Goal: Information Seeking & Learning: Learn about a topic

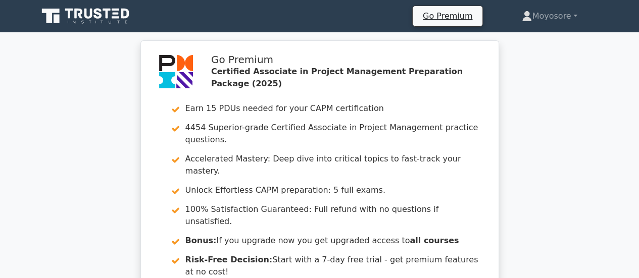
drag, startPoint x: 636, startPoint y: 15, endPoint x: 637, endPoint y: 25, distance: 10.1
click at [637, 25] on nav "Go Premium Moyosore Profile" at bounding box center [319, 16] width 639 height 32
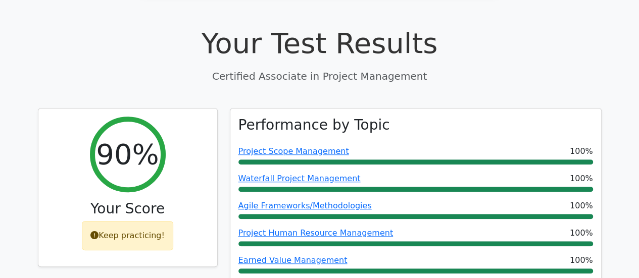
scroll to position [352, 0]
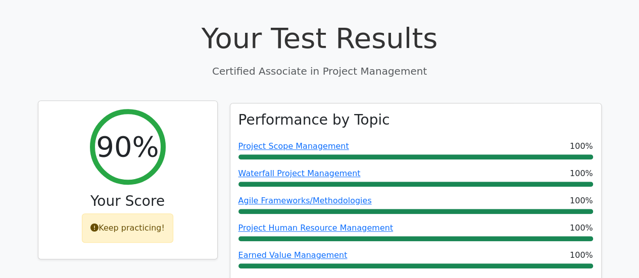
click at [121, 214] on div "Keep practicing!" at bounding box center [127, 228] width 91 height 29
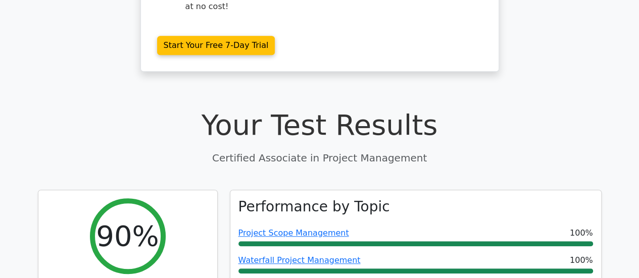
scroll to position [0, 0]
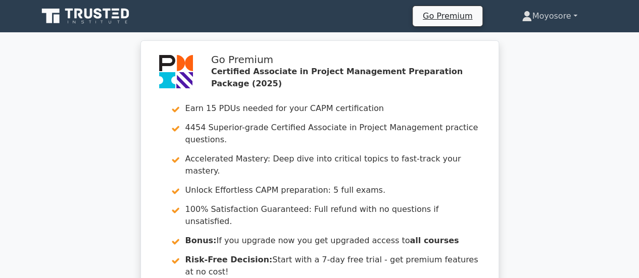
click at [575, 15] on link "Moyosore" at bounding box center [548, 16] width 103 height 20
click at [10, 21] on nav "Go Premium Moyosore Profile" at bounding box center [319, 16] width 639 height 32
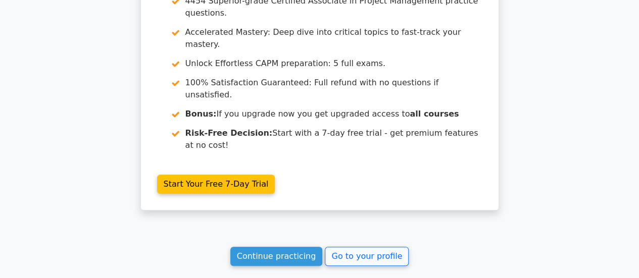
scroll to position [2014, 0]
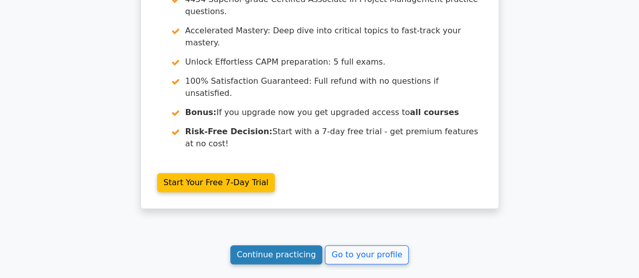
click at [290, 245] on link "Continue practicing" at bounding box center [276, 254] width 92 height 19
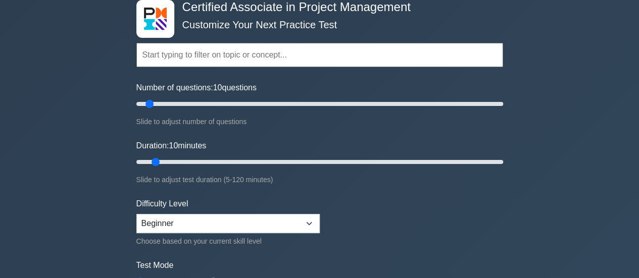
scroll to position [62, 0]
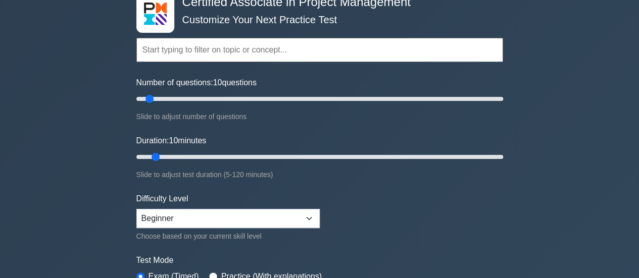
click at [440, 50] on input "text" at bounding box center [319, 50] width 367 height 24
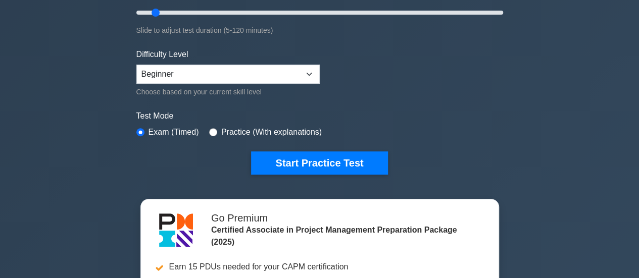
scroll to position [221, 0]
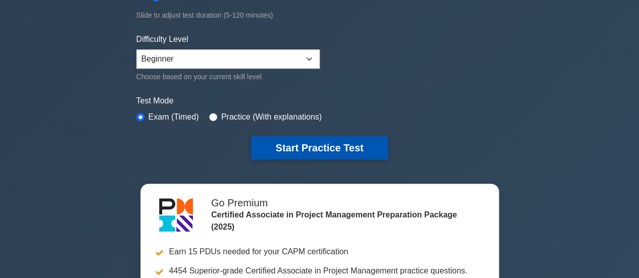
click at [350, 148] on button "Start Practice Test" at bounding box center [319, 147] width 136 height 23
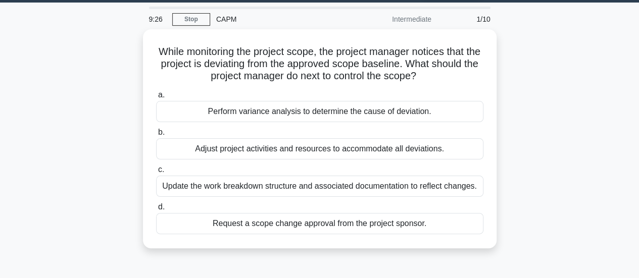
scroll to position [30, 0]
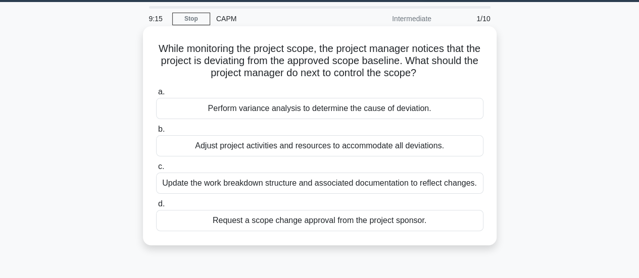
click at [397, 109] on div "Perform variance analysis to determine the cause of deviation." at bounding box center [319, 108] width 327 height 21
click at [156, 95] on input "a. Perform variance analysis to determine the cause of deviation." at bounding box center [156, 92] width 0 height 7
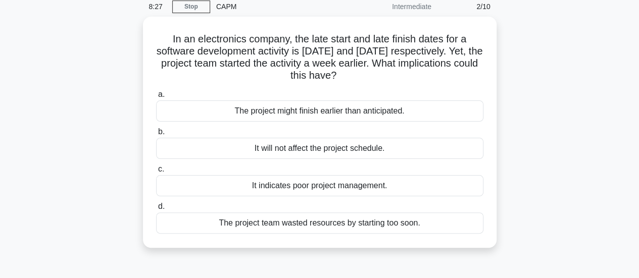
scroll to position [45, 0]
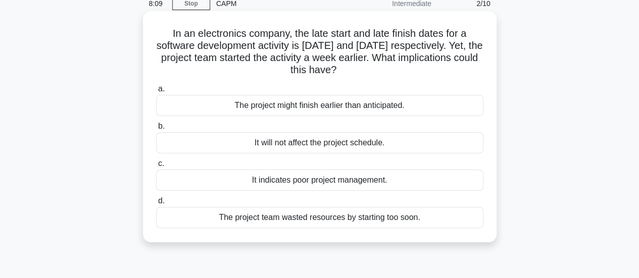
click at [449, 101] on div "The project might finish earlier than anticipated." at bounding box center [319, 105] width 327 height 21
click at [156, 92] on input "a. The project might finish earlier than anticipated." at bounding box center [156, 89] width 0 height 7
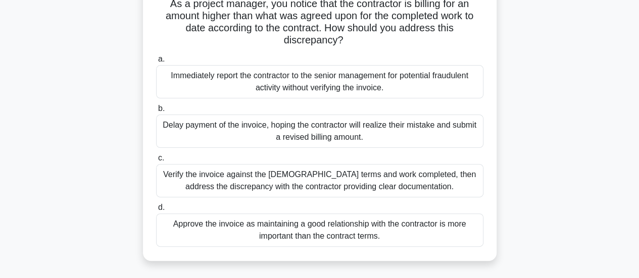
scroll to position [79, 0]
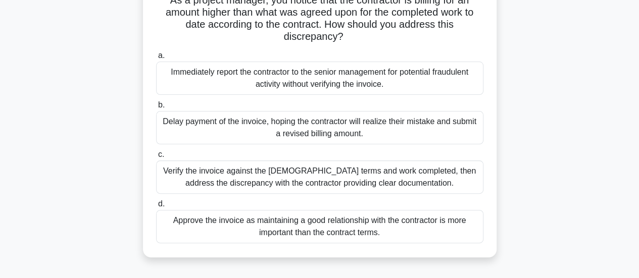
click at [379, 179] on div "Verify the invoice against the contract terms and work completed, then address …" at bounding box center [319, 177] width 327 height 33
click at [156, 158] on input "c. Verify the invoice against the contract terms and work completed, then addre…" at bounding box center [156, 154] width 0 height 7
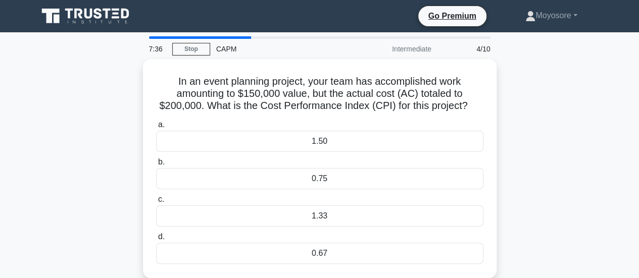
scroll to position [0, 0]
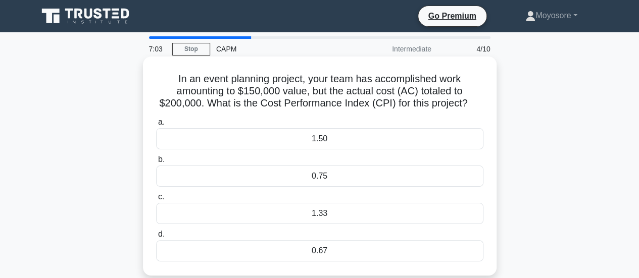
click at [420, 179] on div "0.75" at bounding box center [319, 176] width 327 height 21
click at [156, 163] on input "b. 0.75" at bounding box center [156, 160] width 0 height 7
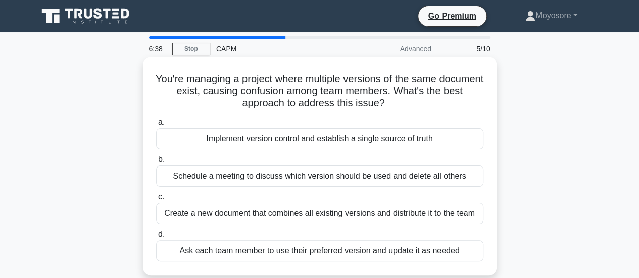
click at [420, 174] on div "Schedule a meeting to discuss which version should be used and delete all others" at bounding box center [319, 176] width 327 height 21
click at [156, 163] on input "b. Schedule a meeting to discuss which version should be used and delete all ot…" at bounding box center [156, 160] width 0 height 7
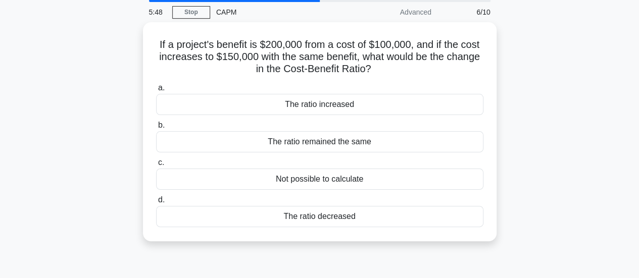
scroll to position [38, 0]
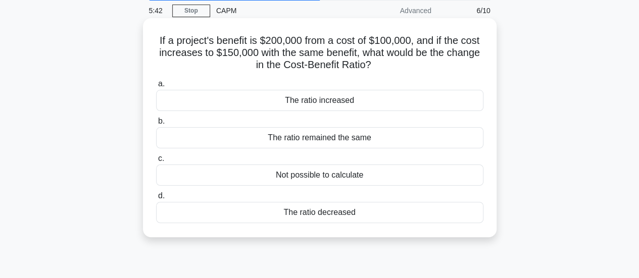
click at [377, 219] on div "The ratio decreased" at bounding box center [319, 212] width 327 height 21
click at [156, 199] on input "d. The ratio decreased" at bounding box center [156, 196] width 0 height 7
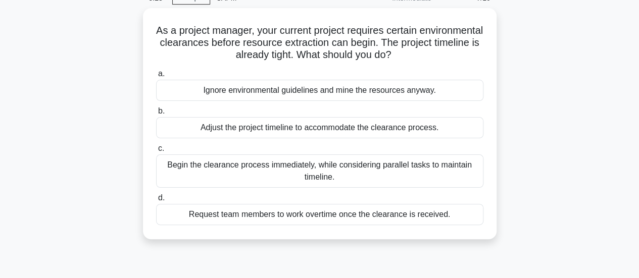
scroll to position [51, 0]
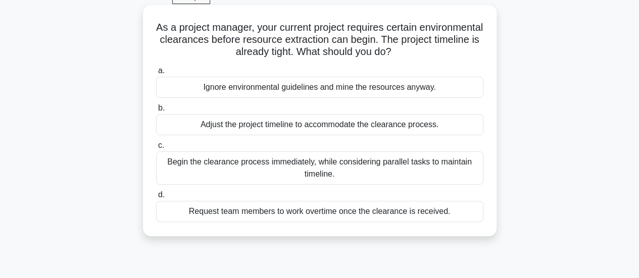
click at [451, 166] on div "Begin the clearance process immediately, while considering parallel tasks to ma…" at bounding box center [319, 167] width 327 height 33
click at [156, 149] on input "c. Begin the clearance process immediately, while considering parallel tasks to…" at bounding box center [156, 145] width 0 height 7
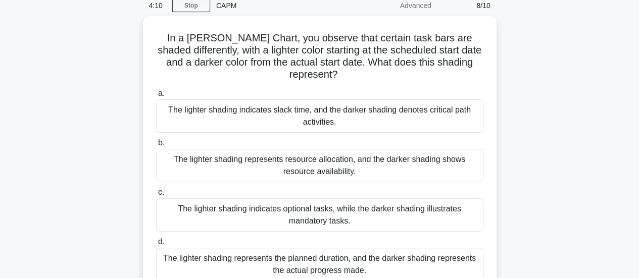
scroll to position [42, 0]
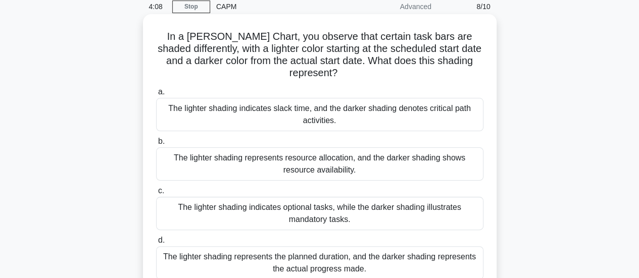
click at [436, 122] on div "The lighter shading indicates slack time, and the darker shading denotes critic…" at bounding box center [319, 114] width 327 height 33
click at [156, 95] on input "a. The lighter shading indicates slack time, and the darker shading denotes cri…" at bounding box center [156, 92] width 0 height 7
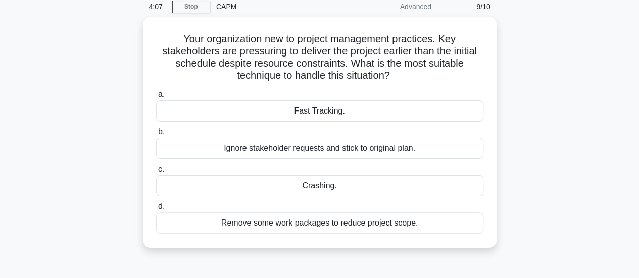
scroll to position [0, 0]
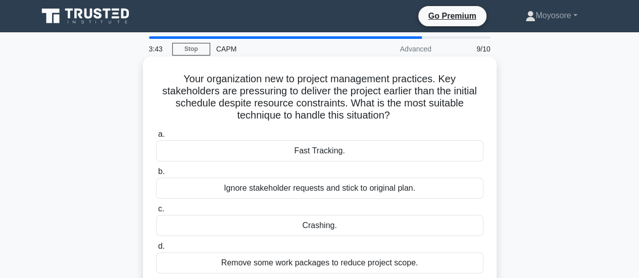
click at [337, 227] on div "Crashing." at bounding box center [319, 225] width 327 height 21
click at [156, 213] on input "c. Crashing." at bounding box center [156, 209] width 0 height 7
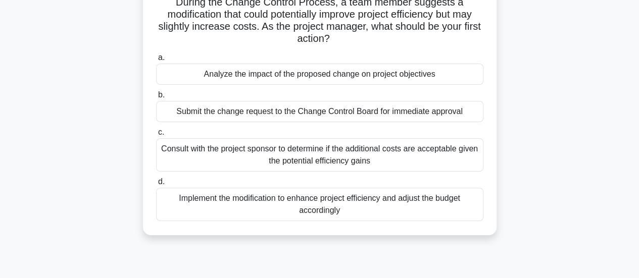
scroll to position [69, 0]
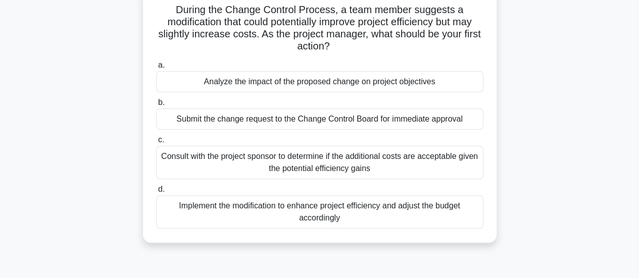
click at [324, 83] on div "Analyze the impact of the proposed change on project objectives" at bounding box center [319, 81] width 327 height 21
click at [156, 69] on input "a. Analyze the impact of the proposed change on project objectives" at bounding box center [156, 65] width 0 height 7
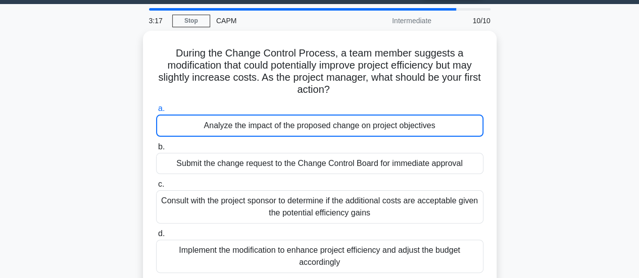
scroll to position [0, 0]
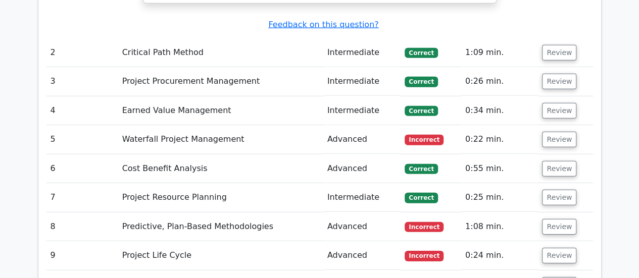
scroll to position [1445, 0]
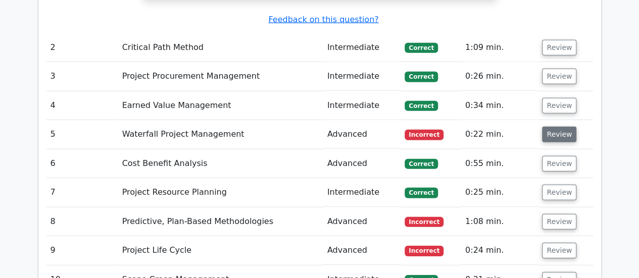
click at [560, 127] on button "Review" at bounding box center [559, 135] width 34 height 16
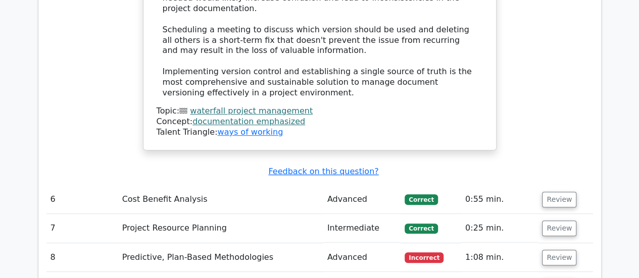
scroll to position [2069, 0]
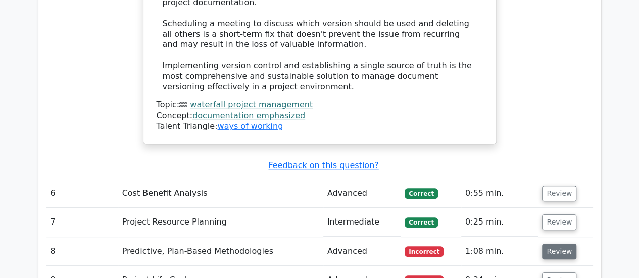
click at [558, 244] on button "Review" at bounding box center [559, 252] width 34 height 16
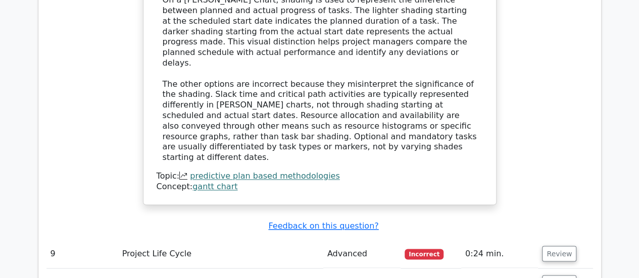
scroll to position [2635, 0]
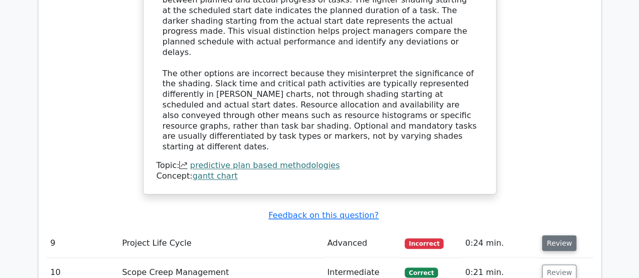
click at [567, 235] on button "Review" at bounding box center [559, 243] width 34 height 16
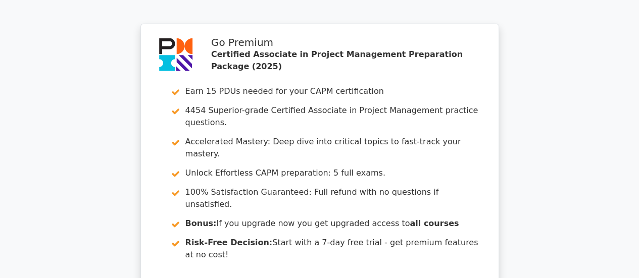
scroll to position [3431, 0]
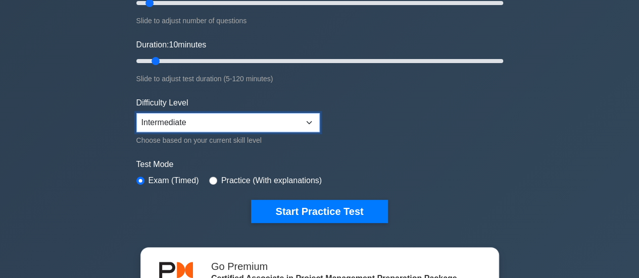
click at [311, 126] on select "Beginner Intermediate Expert" at bounding box center [227, 122] width 183 height 19
select select "expert"
click at [136, 113] on select "Beginner Intermediate Expert" at bounding box center [227, 122] width 183 height 19
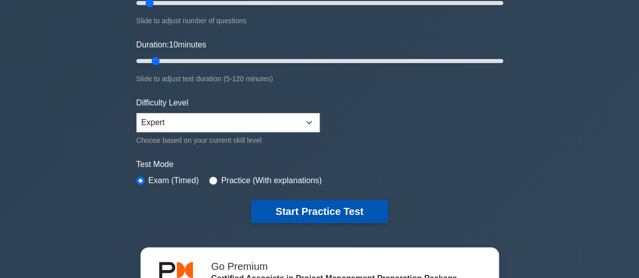
click at [317, 200] on button "Start Practice Test" at bounding box center [319, 211] width 136 height 23
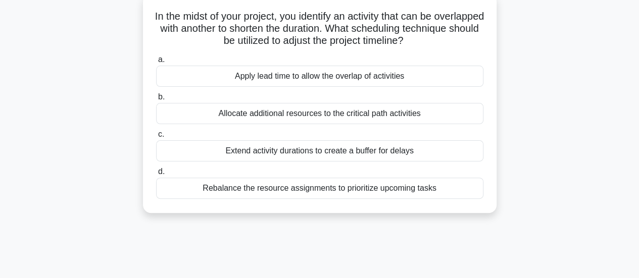
scroll to position [66, 0]
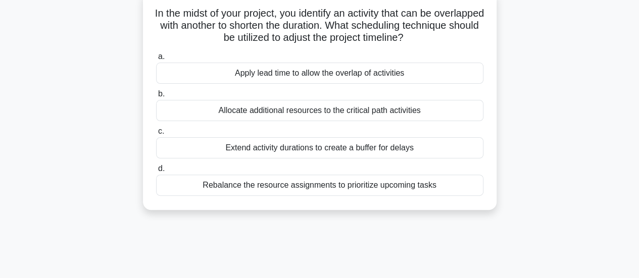
click at [430, 77] on div "Apply lead time to allow the overlap of activities" at bounding box center [319, 73] width 327 height 21
click at [156, 60] on input "a. Apply lead time to allow the overlap of activities" at bounding box center [156, 57] width 0 height 7
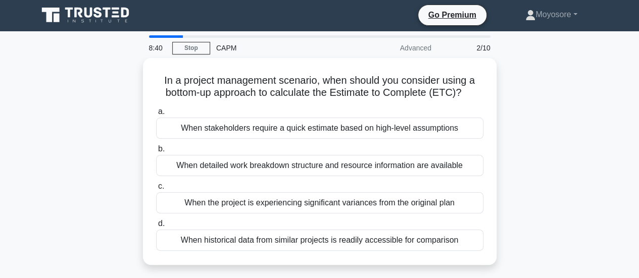
scroll to position [0, 0]
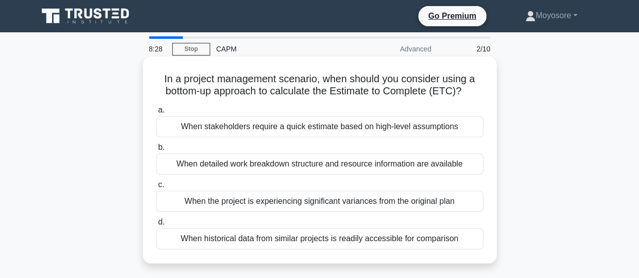
click at [390, 125] on div "When stakeholders require a quick estimate based on high-level assumptions" at bounding box center [319, 126] width 327 height 21
click at [156, 114] on input "a. When stakeholders require a quick estimate based on high-level assumptions" at bounding box center [156, 110] width 0 height 7
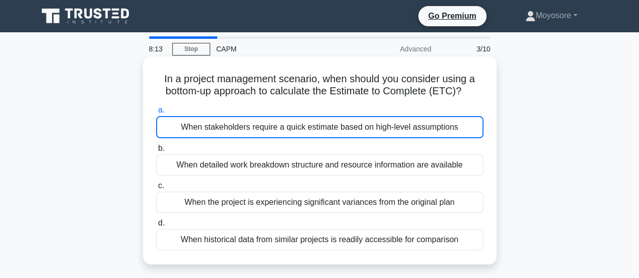
click at [417, 128] on div "When stakeholders require a quick estimate based on high-level assumptions" at bounding box center [319, 127] width 327 height 22
click at [156, 114] on input "a. When stakeholders require a quick estimate based on high-level assumptions" at bounding box center [156, 110] width 0 height 7
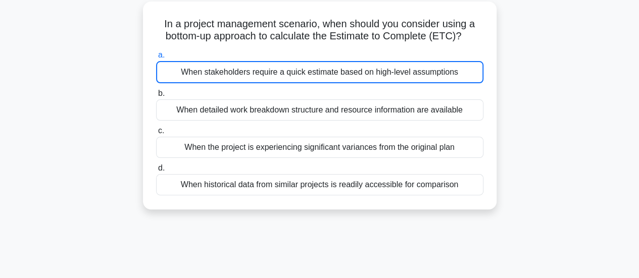
scroll to position [39, 0]
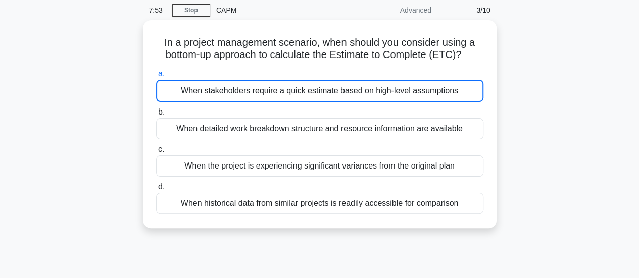
click at [571, 44] on div "In a project management scenario, when should you consider using a bottom-up ap…" at bounding box center [320, 130] width 576 height 220
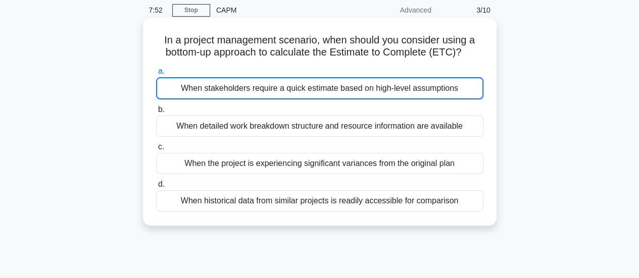
click at [445, 88] on div "When stakeholders require a quick estimate based on high-level assumptions" at bounding box center [319, 88] width 327 height 22
click at [156, 75] on input "a. When stakeholders require a quick estimate based on high-level assumptions" at bounding box center [156, 71] width 0 height 7
click at [355, 82] on div "When stakeholders require a quick estimate based on high-level assumptions" at bounding box center [319, 88] width 327 height 22
click at [156, 75] on input "a. When stakeholders require a quick estimate based on high-level assumptions" at bounding box center [156, 71] width 0 height 7
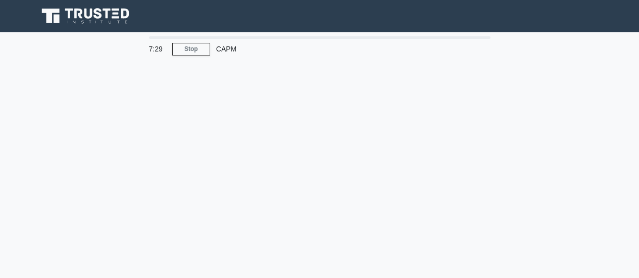
scroll to position [39, 0]
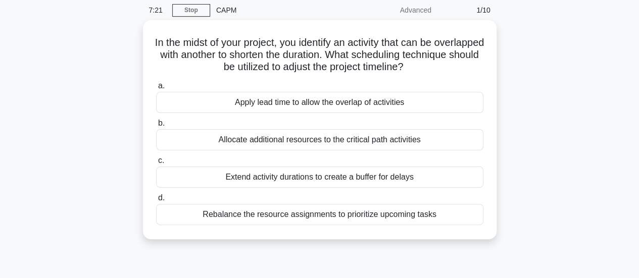
click at [458, 93] on div "Apply lead time to allow the overlap of activities" at bounding box center [319, 102] width 327 height 21
click at [156, 89] on input "a. Apply lead time to allow the overlap of activities" at bounding box center [156, 86] width 0 height 7
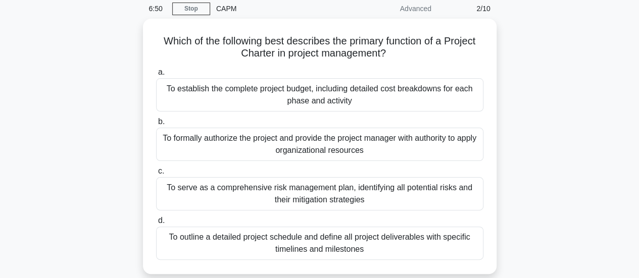
scroll to position [41, 0]
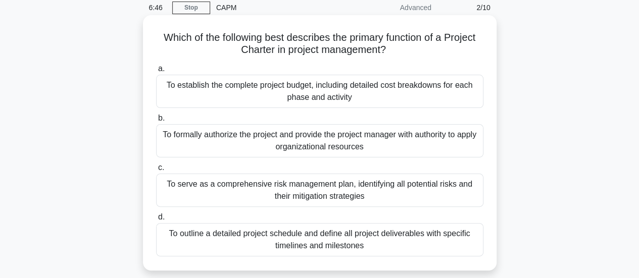
click at [419, 145] on div "To formally authorize the project and provide the project manager with authorit…" at bounding box center [319, 140] width 327 height 33
click at [156, 122] on input "b. To formally authorize the project and provide the project manager with autho…" at bounding box center [156, 118] width 0 height 7
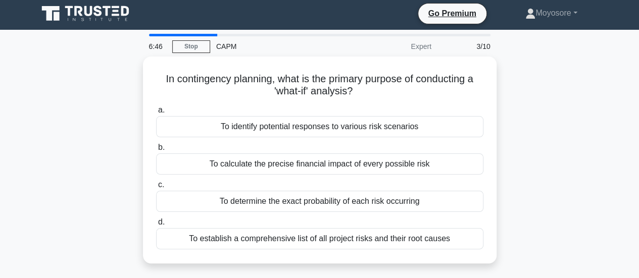
scroll to position [0, 0]
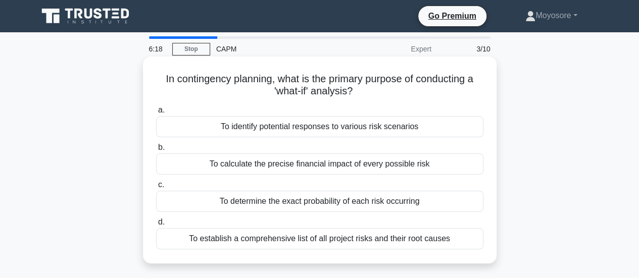
click at [415, 129] on div "To identify potential responses to various risk scenarios" at bounding box center [319, 126] width 327 height 21
click at [156, 114] on input "a. To identify potential responses to various risk scenarios" at bounding box center [156, 110] width 0 height 7
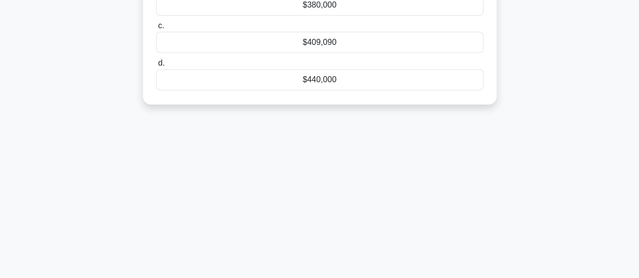
scroll to position [267, 0]
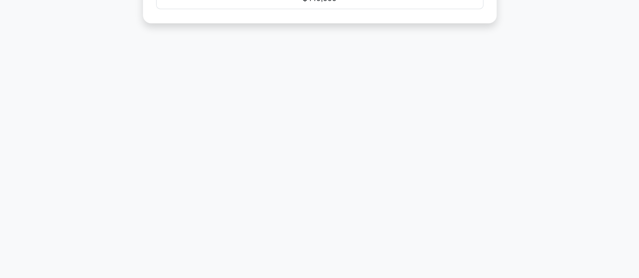
drag, startPoint x: 164, startPoint y: 78, endPoint x: 367, endPoint y: 144, distance: 213.9
click at [367, 144] on div "5:48 Stop CAPM Expert 4/10 You are the project manager of an engineering ventur…" at bounding box center [320, 21] width 576 height 505
copy div "You are the project manager of an engineering venture with an initial budget of…"
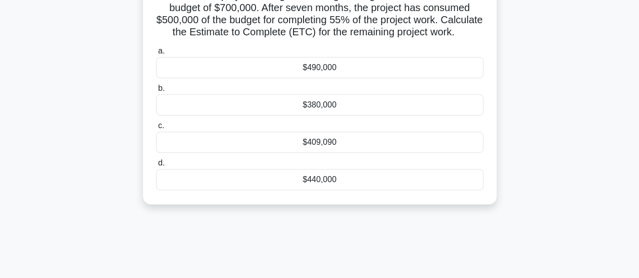
scroll to position [84, 0]
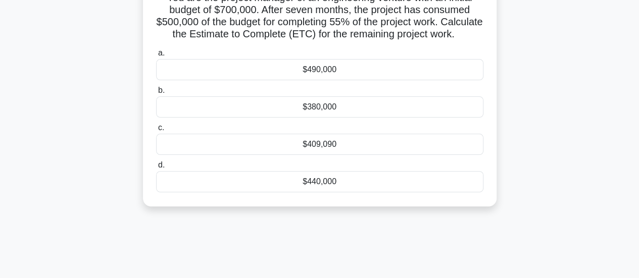
click at [538, 124] on div "You are the project manager of an engineering venture with an initial budget of…" at bounding box center [320, 96] width 576 height 243
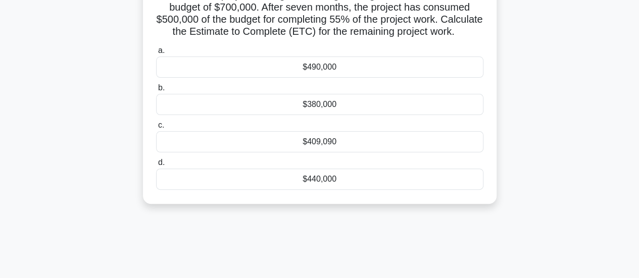
click at [320, 152] on div "$409,090" at bounding box center [319, 141] width 327 height 21
click at [156, 129] on input "c. $409,090" at bounding box center [156, 125] width 0 height 7
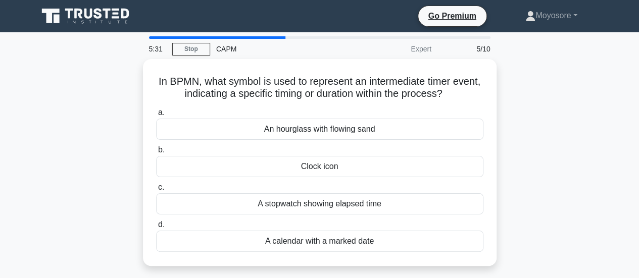
scroll to position [0, 0]
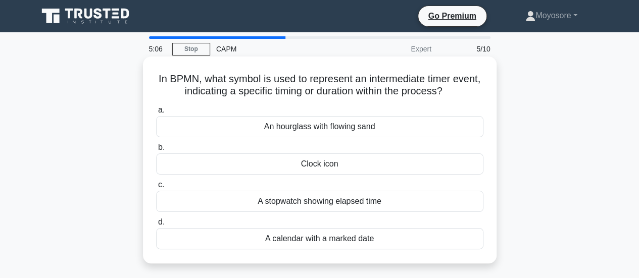
click at [405, 171] on div "Clock icon" at bounding box center [319, 163] width 327 height 21
click at [156, 151] on input "b. Clock icon" at bounding box center [156, 147] width 0 height 7
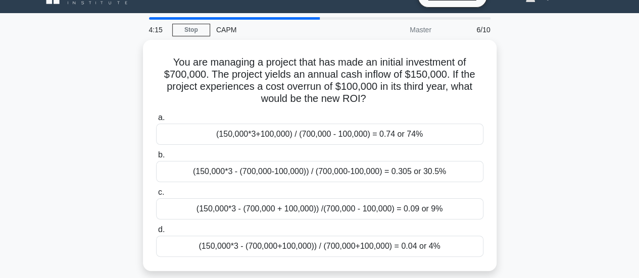
scroll to position [18, 0]
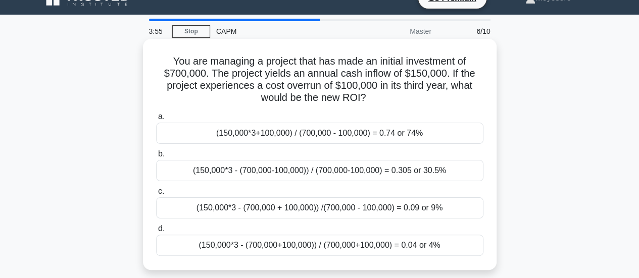
click at [430, 160] on label "b. (150,000*3 - (700,000-100,000)) / (700,000-100,000) = 0.305 or 30.5%" at bounding box center [319, 164] width 327 height 33
click at [156, 158] on input "b. (150,000*3 - (700,000-100,000)) / (700,000-100,000) = 0.305 or 30.5%" at bounding box center [156, 154] width 0 height 7
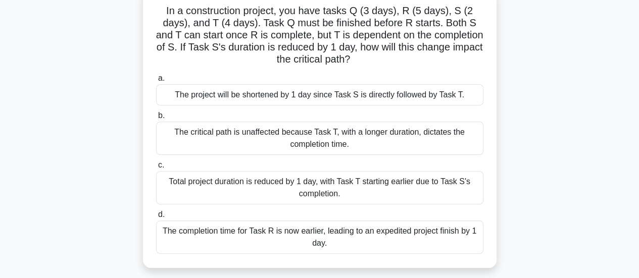
scroll to position [72, 0]
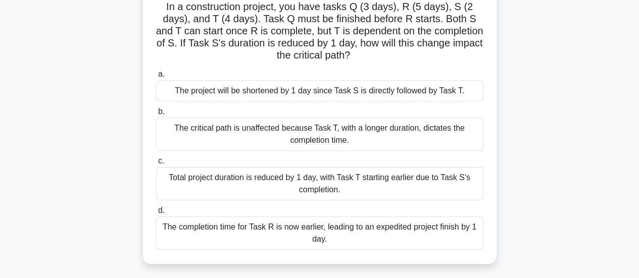
click at [412, 183] on div "Total project duration is reduced by 1 day, with Task T starting earlier due to…" at bounding box center [319, 183] width 327 height 33
click at [156, 165] on input "c. Total project duration is reduced by 1 day, with Task T starting earlier due…" at bounding box center [156, 161] width 0 height 7
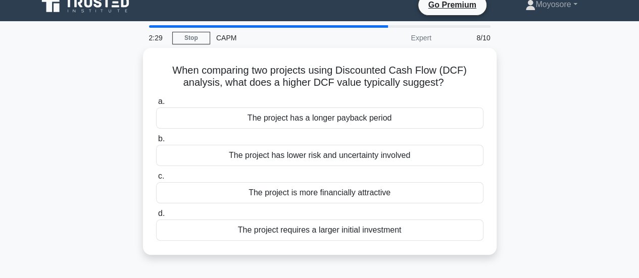
scroll to position [0, 0]
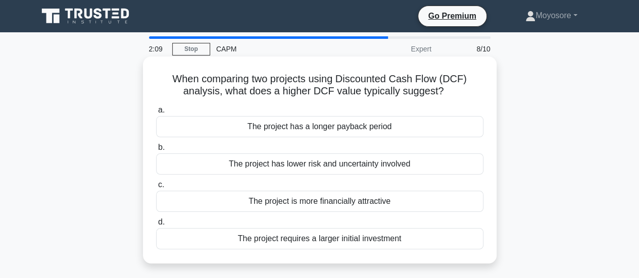
click at [386, 163] on div "The project has lower risk and uncertainty involved" at bounding box center [319, 163] width 327 height 21
click at [156, 151] on input "b. The project has lower risk and uncertainty involved" at bounding box center [156, 147] width 0 height 7
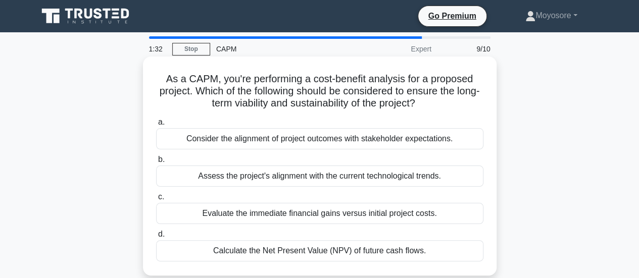
click at [351, 177] on div "Assess the project's alignment with the current technological trends." at bounding box center [319, 176] width 327 height 21
click at [156, 163] on input "b. Assess the project's alignment with the current technological trends." at bounding box center [156, 160] width 0 height 7
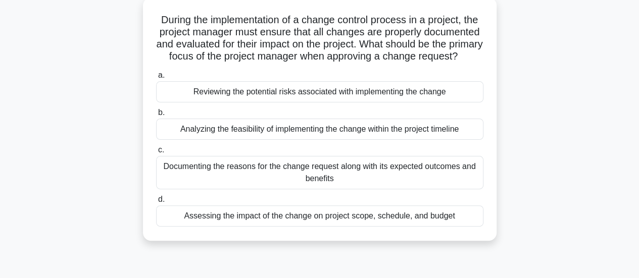
scroll to position [65, 0]
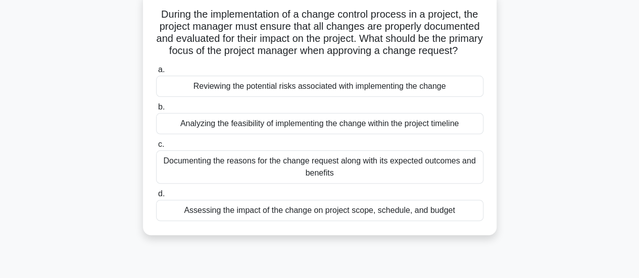
click at [339, 221] on div "Assessing the impact of the change on project scope, schedule, and budget" at bounding box center [319, 210] width 327 height 21
click at [156, 197] on input "d. Assessing the impact of the change on project scope, schedule, and budget" at bounding box center [156, 194] width 0 height 7
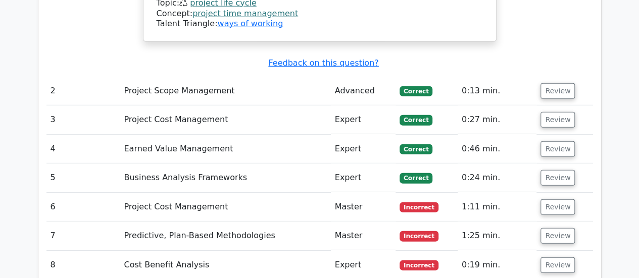
scroll to position [1417, 0]
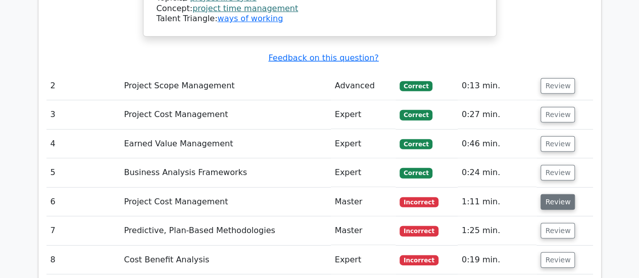
click at [551, 194] on button "Review" at bounding box center [557, 202] width 34 height 16
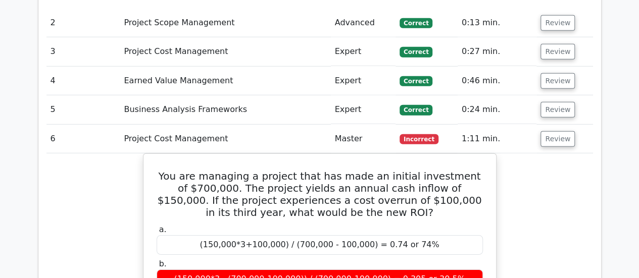
scroll to position [1496, 0]
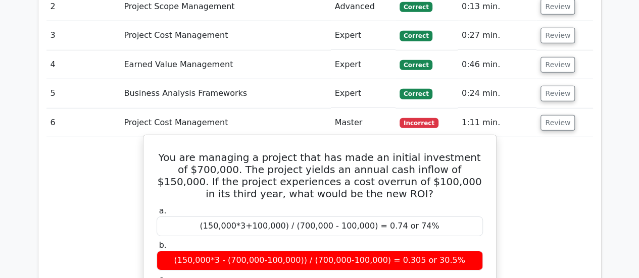
drag, startPoint x: 168, startPoint y: 68, endPoint x: 457, endPoint y: 240, distance: 337.1
copy div "You are managing a project that has made an initial investment of $700,000. The…"
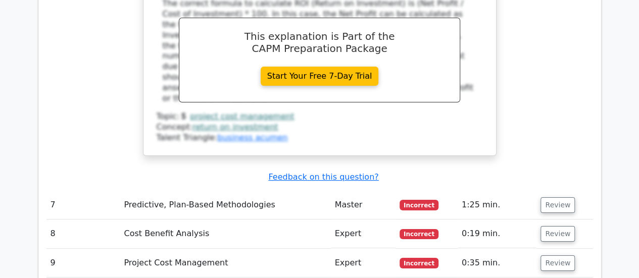
scroll to position [1893, 0]
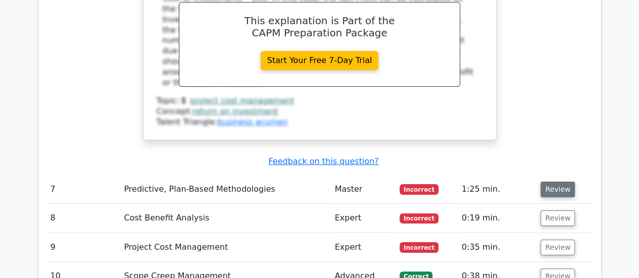
click at [556, 182] on button "Review" at bounding box center [557, 190] width 34 height 16
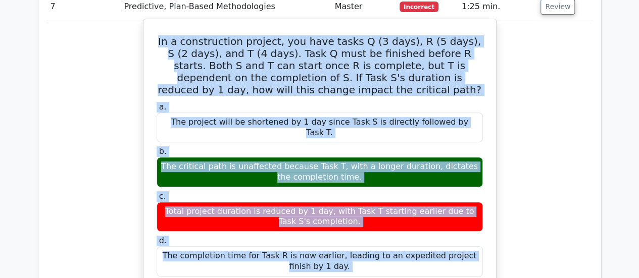
scroll to position [2126, 0]
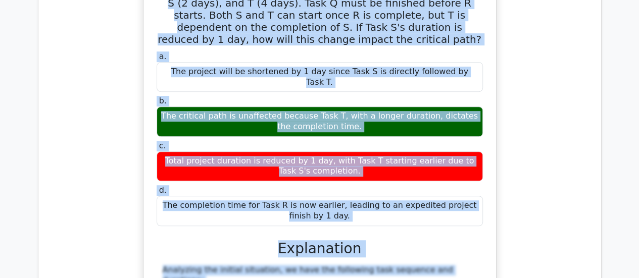
drag, startPoint x: 165, startPoint y: 52, endPoint x: 349, endPoint y: 120, distance: 196.8
copy div "In a construction project, you have tasks Q (3 days), R (5 days), S (2 days), a…"
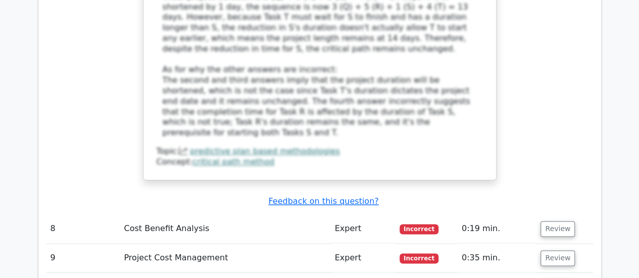
scroll to position [2592, 0]
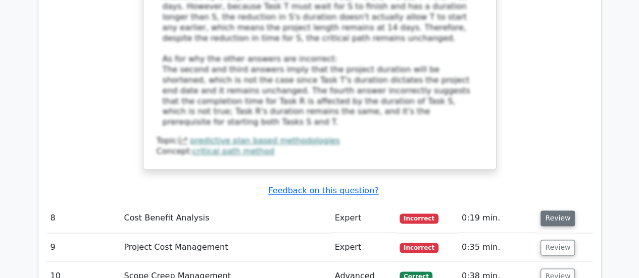
click at [549, 211] on button "Review" at bounding box center [557, 219] width 34 height 16
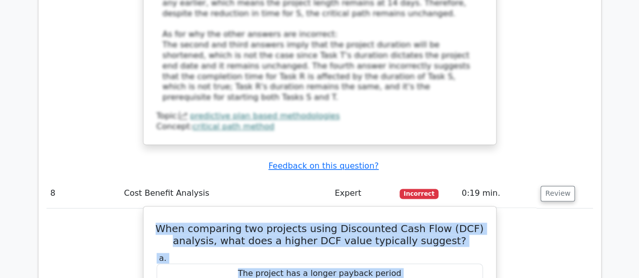
scroll to position [2682, 0]
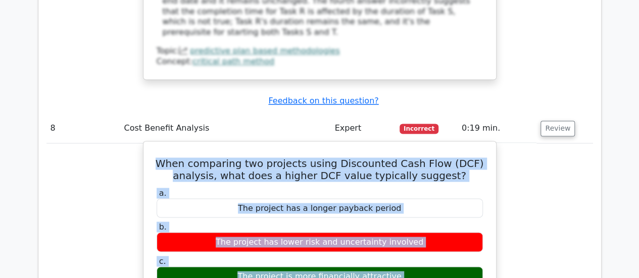
drag, startPoint x: 172, startPoint y: 105, endPoint x: 394, endPoint y: 177, distance: 233.6
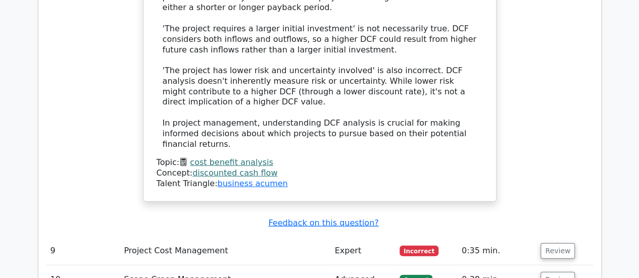
scroll to position [3168, 0]
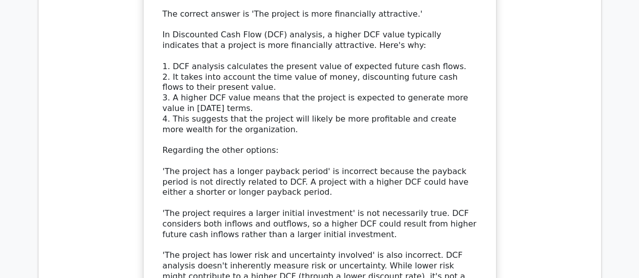
scroll to position [3026, 0]
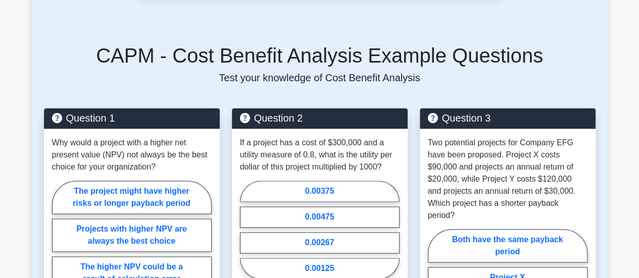
scroll to position [668, 0]
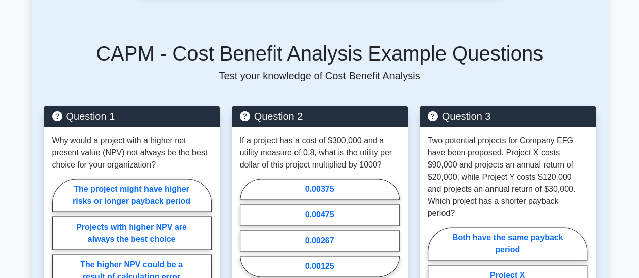
click at [598, 148] on html "Go Premium Moyosore" at bounding box center [319, 143] width 639 height 1622
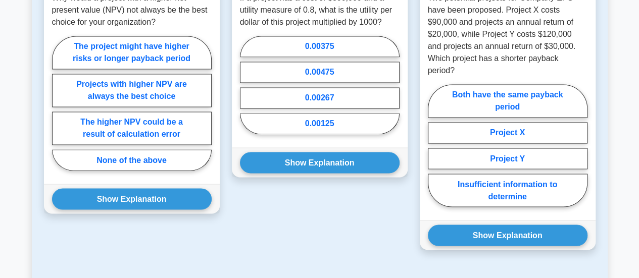
scroll to position [813, 0]
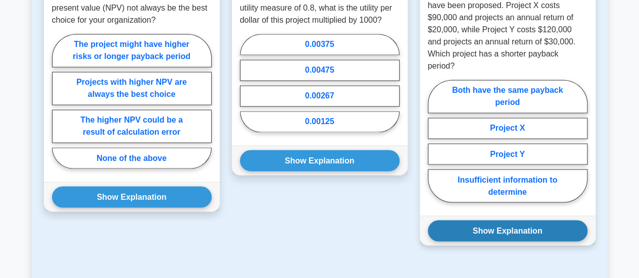
click at [546, 220] on button "Show Explanation" at bounding box center [508, 230] width 160 height 21
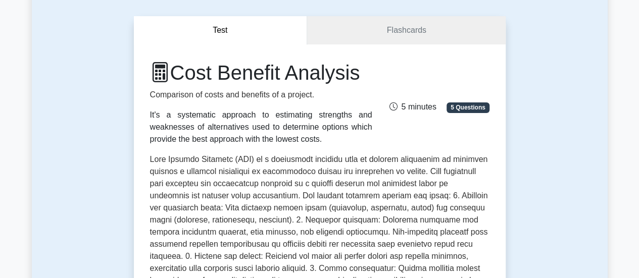
scroll to position [0, 0]
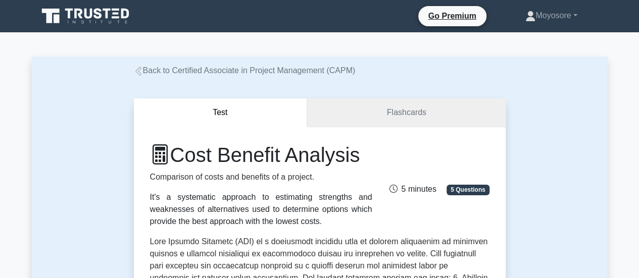
click at [394, 115] on link "Flashcards" at bounding box center [406, 112] width 198 height 29
click at [271, 113] on button "Test" at bounding box center [221, 112] width 174 height 29
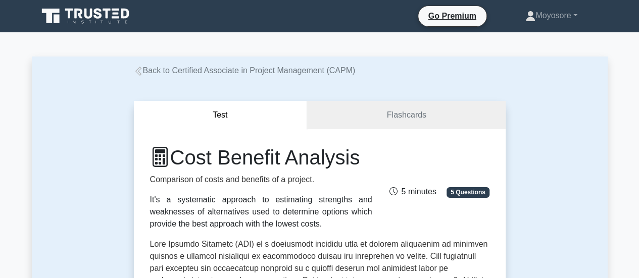
click at [141, 71] on icon at bounding box center [138, 71] width 9 height 9
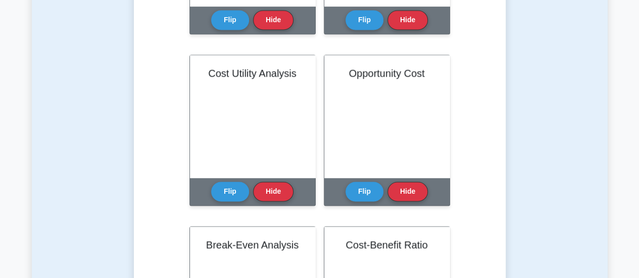
scroll to position [710, 0]
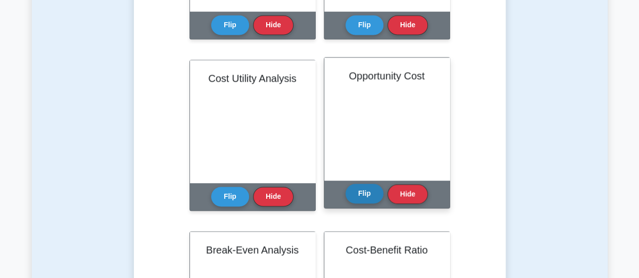
click at [361, 200] on button "Flip" at bounding box center [364, 194] width 38 height 20
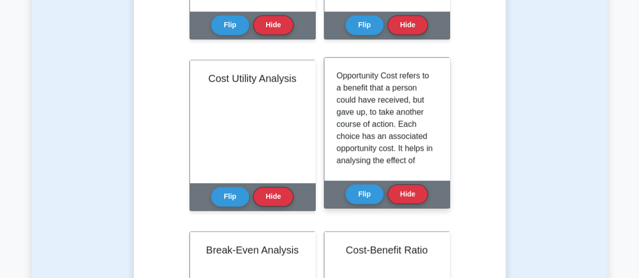
click at [378, 136] on p "Opportunity Cost refers to a benefit that a person could have received, but gav…" at bounding box center [384, 173] width 97 height 206
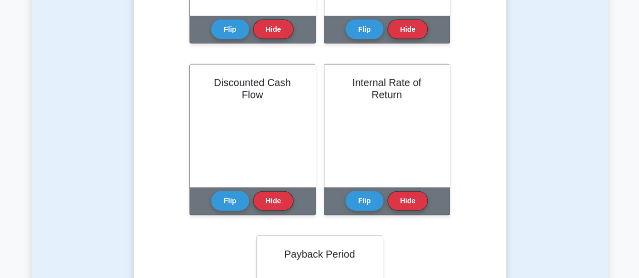
scroll to position [1059, 0]
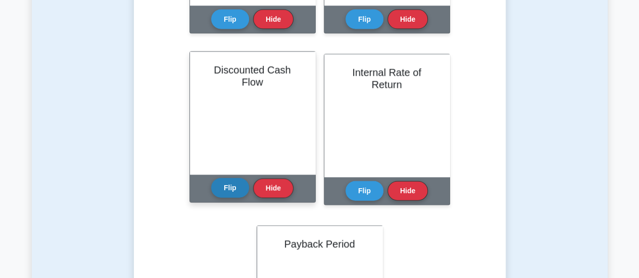
click at [223, 184] on button "Flip" at bounding box center [230, 188] width 38 height 20
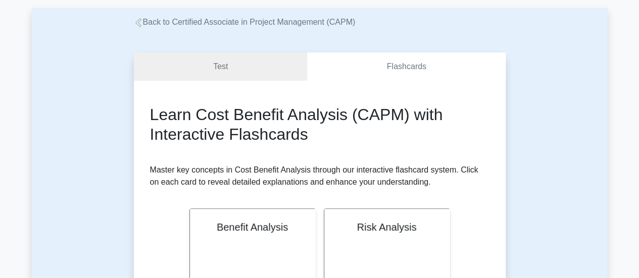
scroll to position [0, 0]
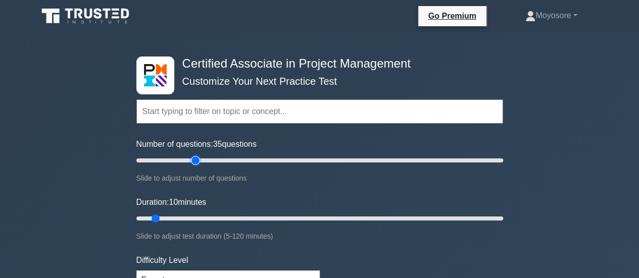
click at [194, 160] on input "Number of questions: 35 questions" at bounding box center [319, 160] width 367 height 12
drag, startPoint x: 196, startPoint y: 159, endPoint x: 493, endPoint y: 170, distance: 297.1
click at [493, 167] on input "Number of questions: 195 questions" at bounding box center [319, 160] width 367 height 12
drag, startPoint x: 489, startPoint y: 157, endPoint x: 212, endPoint y: 154, distance: 277.2
click at [212, 154] on input "Number of questions: 45 questions" at bounding box center [319, 160] width 367 height 12
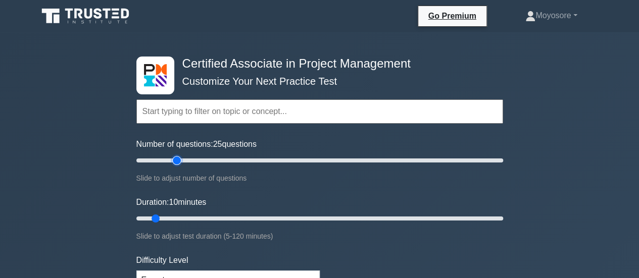
drag, startPoint x: 212, startPoint y: 158, endPoint x: 172, endPoint y: 157, distance: 39.9
type input "25"
click at [172, 157] on input "Number of questions: 25 questions" at bounding box center [319, 160] width 367 height 12
drag, startPoint x: 152, startPoint y: 216, endPoint x: 195, endPoint y: 215, distance: 42.4
type input "25"
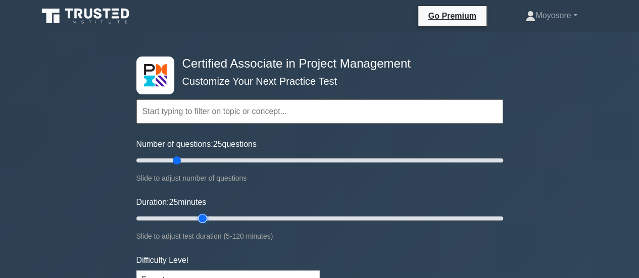
click at [195, 215] on input "Duration: 25 minutes" at bounding box center [319, 219] width 367 height 12
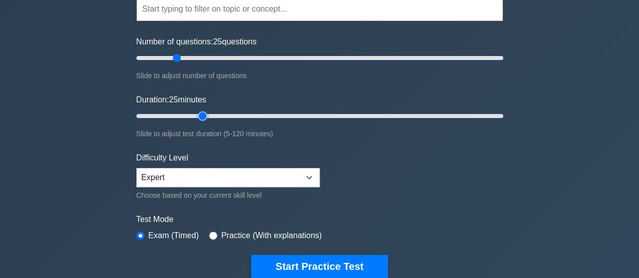
scroll to position [118, 0]
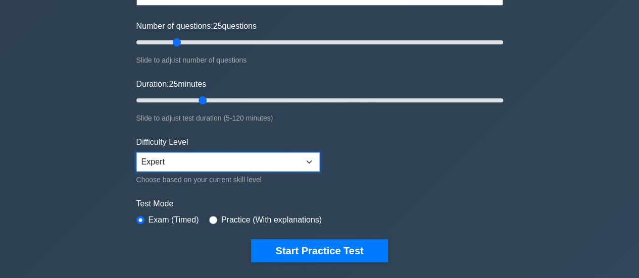
click at [291, 158] on select "Beginner Intermediate Expert" at bounding box center [227, 161] width 183 height 19
select select "beginner"
click at [136, 152] on select "Beginner Intermediate Expert" at bounding box center [227, 161] width 183 height 19
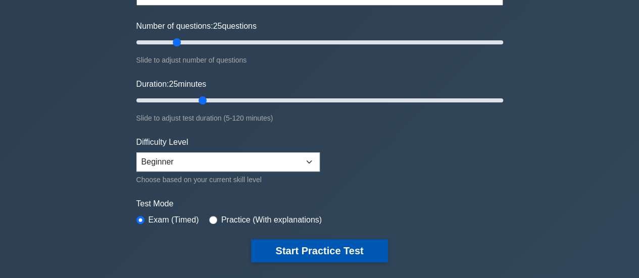
click at [296, 246] on button "Start Practice Test" at bounding box center [319, 250] width 136 height 23
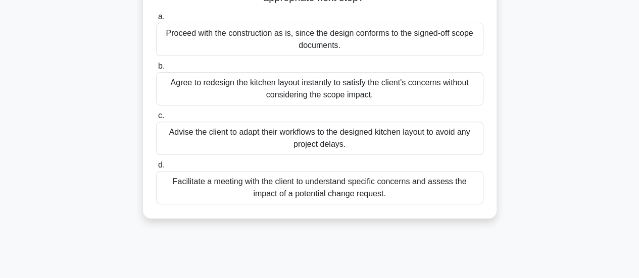
scroll to position [133, 0]
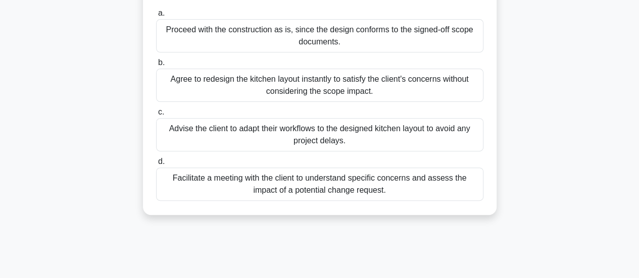
click at [427, 182] on div "Facilitate a meeting with the client to understand specific concerns and assess…" at bounding box center [319, 184] width 327 height 33
click at [156, 165] on input "d. Facilitate a meeting with the client to understand specific concerns and ass…" at bounding box center [156, 162] width 0 height 7
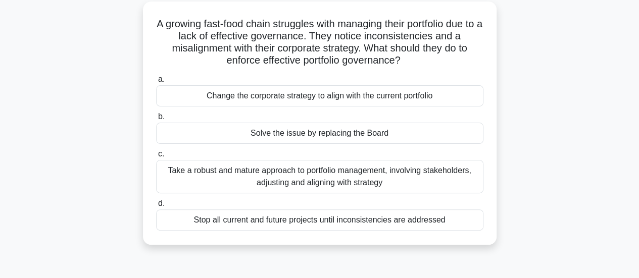
scroll to position [58, 0]
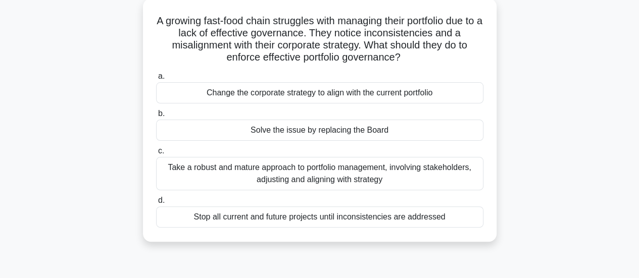
click at [413, 173] on div "Take a robust and mature approach to portfolio management, involving stakeholde…" at bounding box center [319, 173] width 327 height 33
click at [156, 154] on input "c. Take a robust and mature approach to portfolio management, involving stakeho…" at bounding box center [156, 151] width 0 height 7
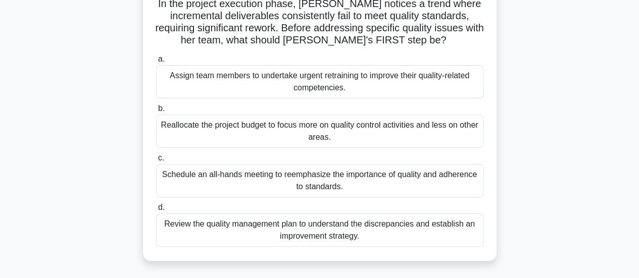
scroll to position [79, 0]
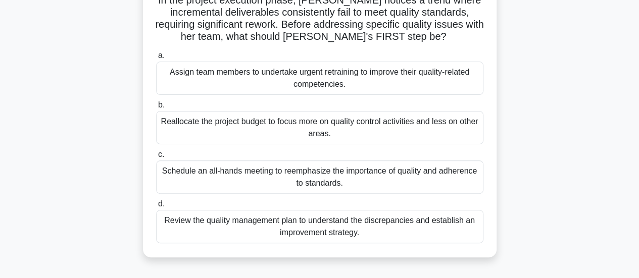
click at [458, 220] on div "Review the quality management plan to understand the discrepancies and establis…" at bounding box center [319, 226] width 327 height 33
click at [156, 207] on input "d. Review the quality management plan to understand the discrepancies and estab…" at bounding box center [156, 204] width 0 height 7
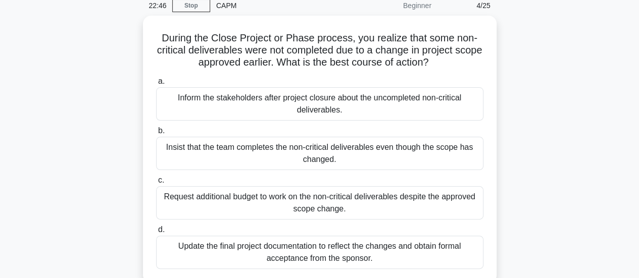
scroll to position [44, 0]
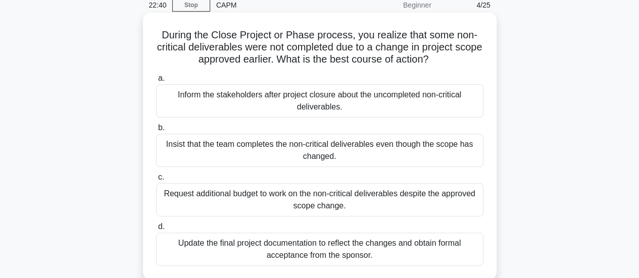
click at [426, 247] on div "Update the final project documentation to reflect the changes and obtain formal…" at bounding box center [319, 249] width 327 height 33
click at [156, 230] on input "d. Update the final project documentation to reflect the changes and obtain for…" at bounding box center [156, 227] width 0 height 7
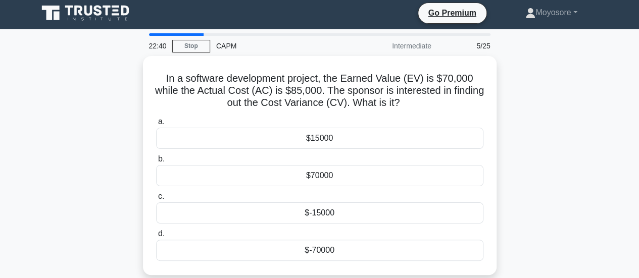
scroll to position [0, 0]
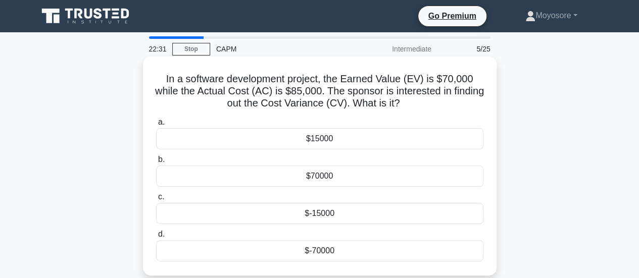
click at [371, 210] on div "$-15000" at bounding box center [319, 213] width 327 height 21
click at [156, 200] on input "c. $-15000" at bounding box center [156, 197] width 0 height 7
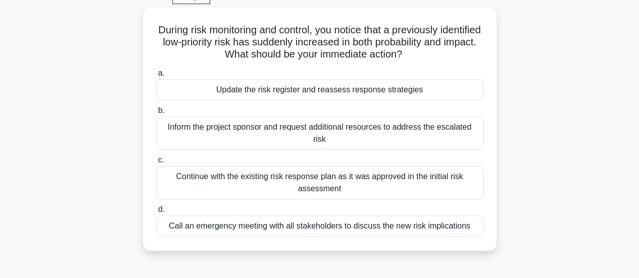
scroll to position [44, 0]
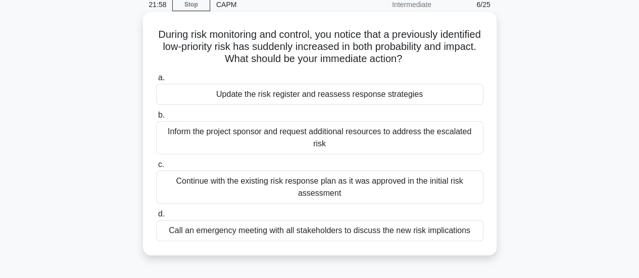
click at [444, 94] on div "Update the risk register and reassess response strategies" at bounding box center [319, 94] width 327 height 21
click at [156, 81] on input "a. Update the risk register and reassess response strategies" at bounding box center [156, 78] width 0 height 7
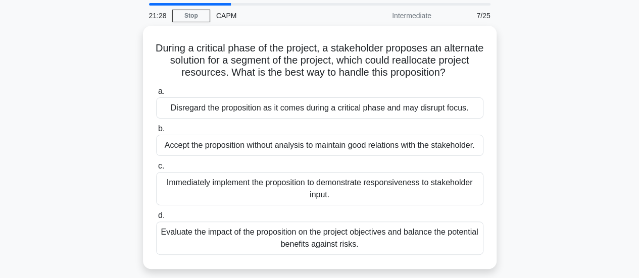
scroll to position [35, 0]
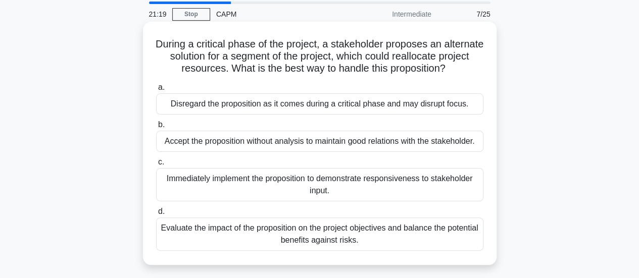
click at [451, 238] on div "Evaluate the impact of the proposition on the project objectives and balance th…" at bounding box center [319, 234] width 327 height 33
click at [156, 215] on input "d. Evaluate the impact of the proposition on the project objectives and balance…" at bounding box center [156, 212] width 0 height 7
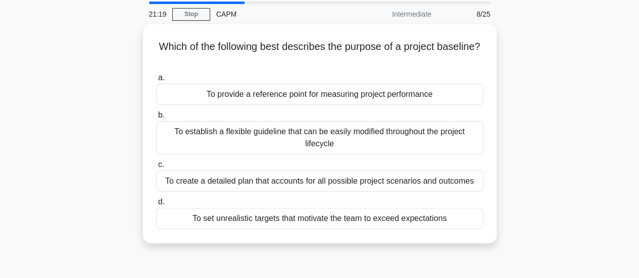
scroll to position [0, 0]
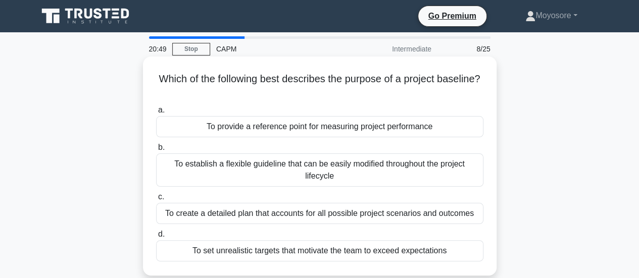
click at [469, 118] on div "To provide a reference point for measuring project performance" at bounding box center [319, 126] width 327 height 21
click at [156, 114] on input "a. To provide a reference point for measuring project performance" at bounding box center [156, 110] width 0 height 7
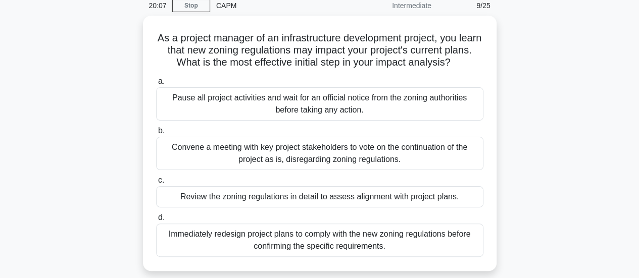
scroll to position [44, 0]
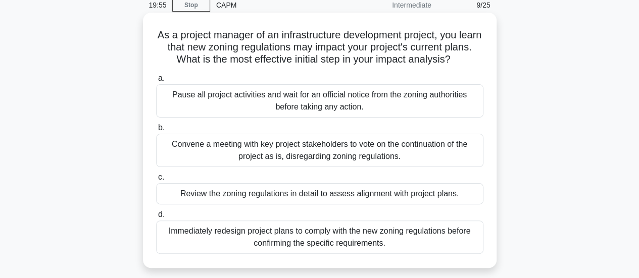
click at [423, 194] on div "Review the zoning regulations in detail to assess alignment with project plans." at bounding box center [319, 193] width 327 height 21
click at [156, 181] on input "c. Review the zoning regulations in detail to assess alignment with project pla…" at bounding box center [156, 177] width 0 height 7
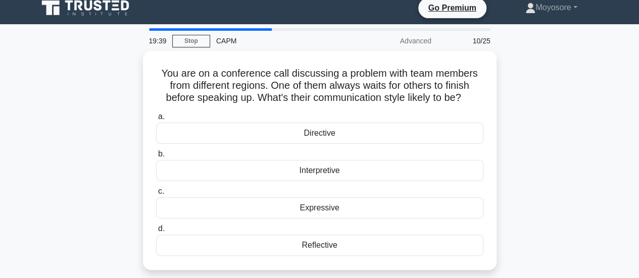
scroll to position [6, 0]
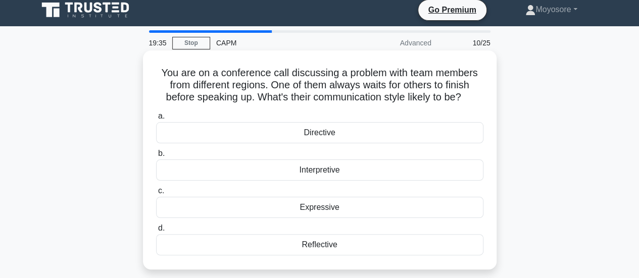
click at [380, 244] on div "Reflective" at bounding box center [319, 244] width 327 height 21
click at [156, 232] on input "d. Reflective" at bounding box center [156, 228] width 0 height 7
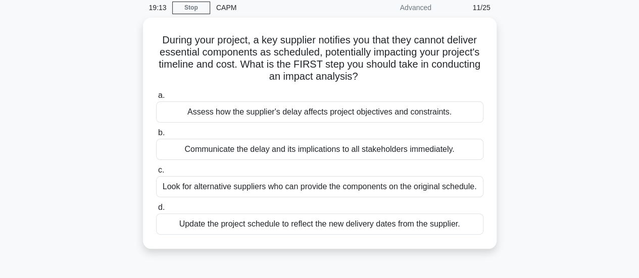
scroll to position [46, 0]
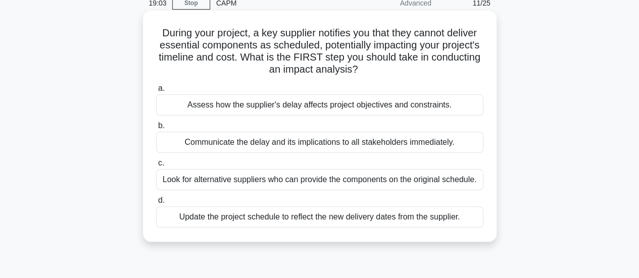
click at [415, 105] on div "Assess how the supplier's delay affects project objectives and constraints." at bounding box center [319, 104] width 327 height 21
click at [156, 92] on input "a. Assess how the supplier's delay affects project objectives and constraints." at bounding box center [156, 88] width 0 height 7
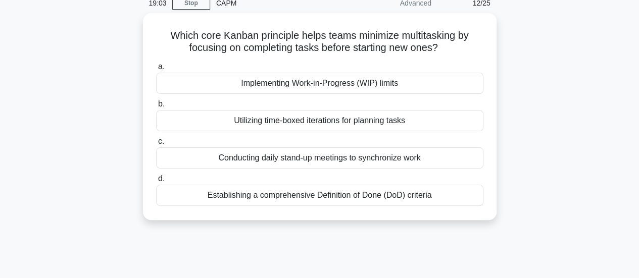
scroll to position [0, 0]
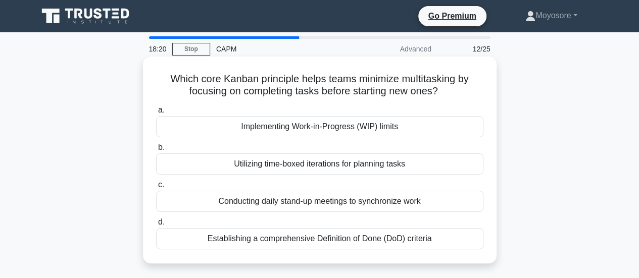
click at [324, 243] on div "Establishing a comprehensive Definition of Done (DoD) criteria" at bounding box center [319, 238] width 327 height 21
click at [156, 226] on input "d. Establishing a comprehensive Definition of Done (DoD) criteria" at bounding box center [156, 222] width 0 height 7
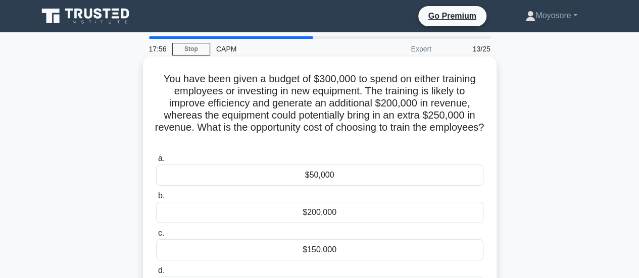
click at [311, 173] on div "$50,000" at bounding box center [319, 175] width 327 height 21
click at [156, 162] on input "a. $50,000" at bounding box center [156, 158] width 0 height 7
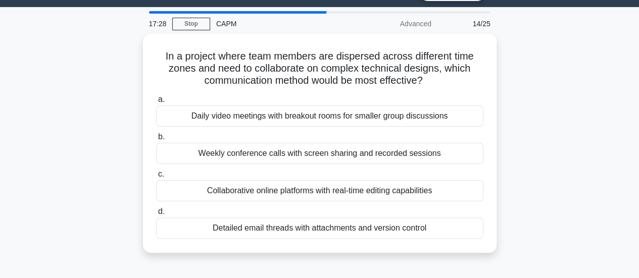
scroll to position [25, 0]
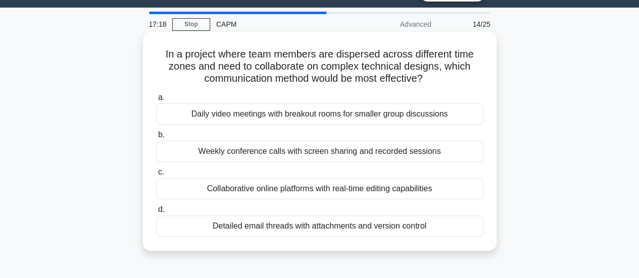
click at [386, 190] on div "Collaborative online platforms with real-time editing capabilities" at bounding box center [319, 188] width 327 height 21
click at [156, 176] on input "c. Collaborative online platforms with real-time editing capabilities" at bounding box center [156, 172] width 0 height 7
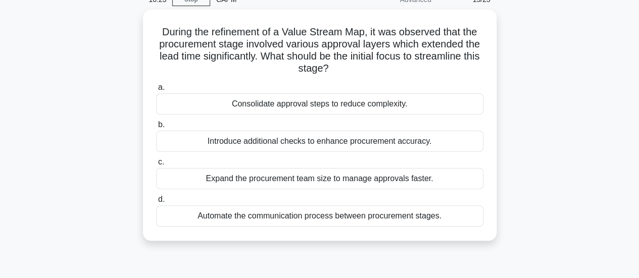
scroll to position [53, 0]
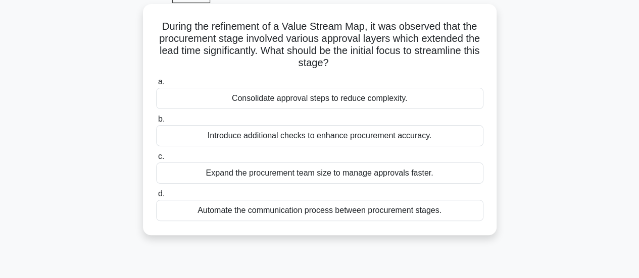
click at [383, 132] on div "Introduce additional checks to enhance procurement accuracy." at bounding box center [319, 135] width 327 height 21
click at [156, 123] on input "b. Introduce additional checks to enhance procurement accuracy." at bounding box center [156, 119] width 0 height 7
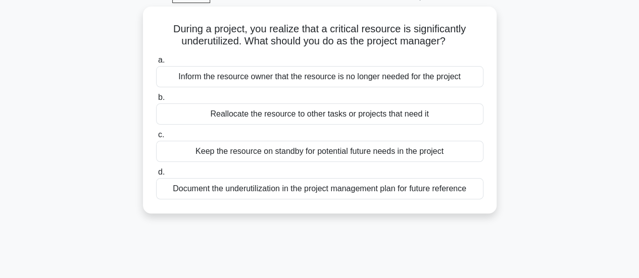
scroll to position [0, 0]
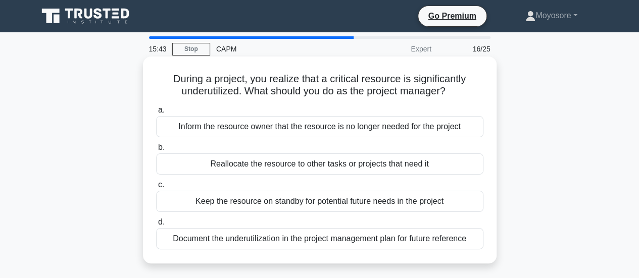
click at [283, 238] on div "Document the underutilization in the project management plan for future referen…" at bounding box center [319, 238] width 327 height 21
click at [156, 226] on input "d. Document the underutilization in the project management plan for future refe…" at bounding box center [156, 222] width 0 height 7
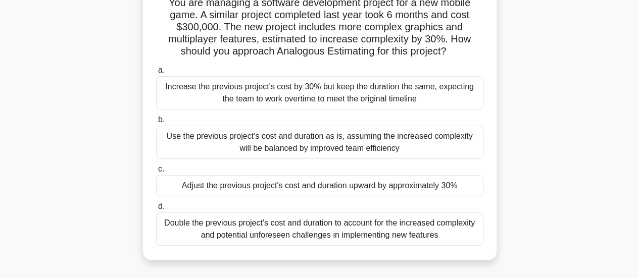
scroll to position [79, 0]
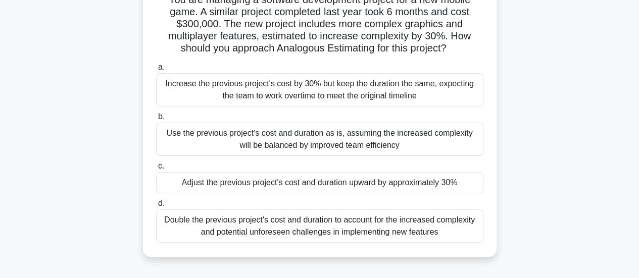
click at [439, 187] on div "Adjust the previous project's cost and duration upward by approximately 30%" at bounding box center [319, 182] width 327 height 21
click at [156, 170] on input "c. Adjust the previous project's cost and duration upward by approximately 30%" at bounding box center [156, 166] width 0 height 7
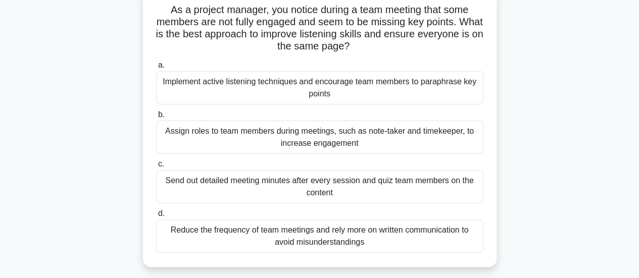
scroll to position [73, 0]
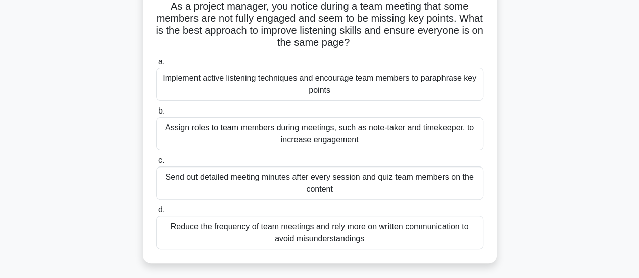
click at [399, 90] on div "Implement active listening techniques and encourage team members to paraphrase …" at bounding box center [319, 84] width 327 height 33
click at [156, 65] on input "a. Implement active listening techniques and encourage team members to paraphra…" at bounding box center [156, 62] width 0 height 7
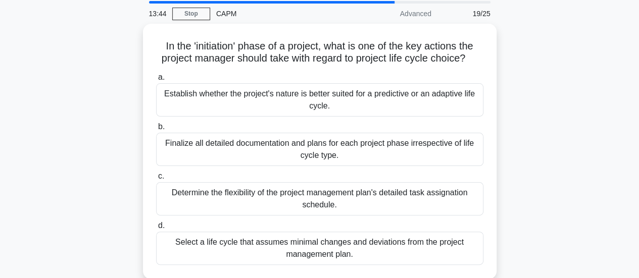
scroll to position [37, 0]
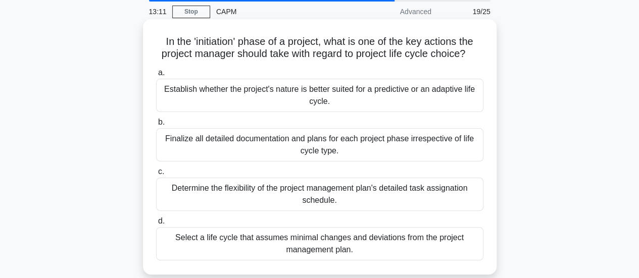
click at [419, 93] on div "Establish whether the project's nature is better suited for a predictive or an …" at bounding box center [319, 95] width 327 height 33
click at [156, 76] on input "a. Establish whether the project's nature is better suited for a predictive or …" at bounding box center [156, 73] width 0 height 7
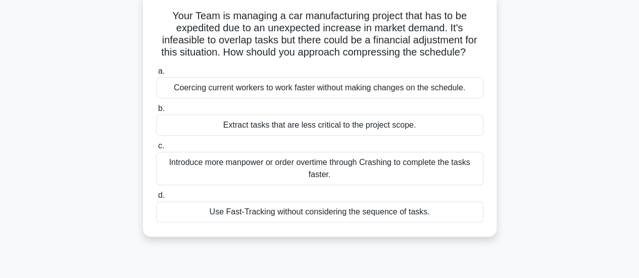
scroll to position [72, 0]
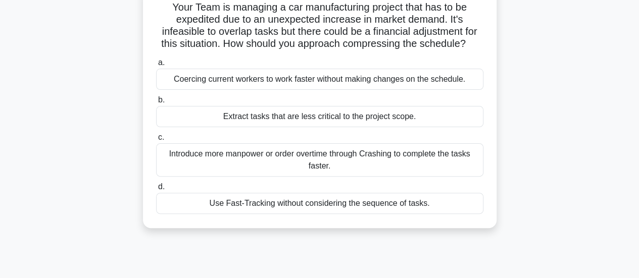
click at [371, 167] on div "Introduce more manpower or order overtime through Crashing to complete the task…" at bounding box center [319, 159] width 327 height 33
click at [156, 141] on input "c. Introduce more manpower or order overtime through Crashing to complete the t…" at bounding box center [156, 137] width 0 height 7
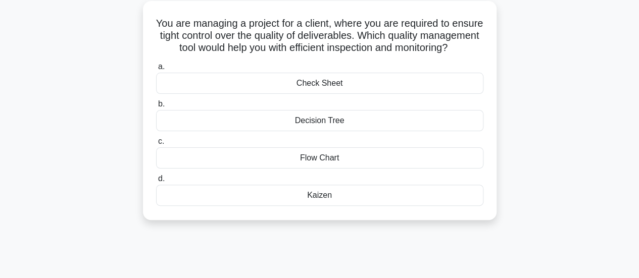
scroll to position [59, 0]
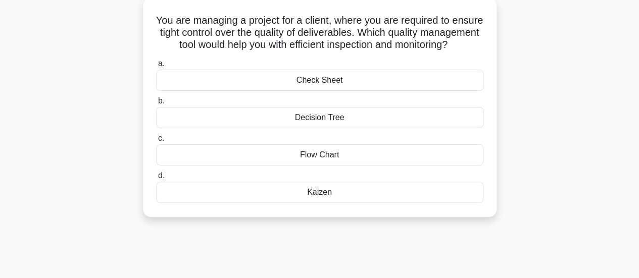
click at [370, 91] on div "Check Sheet" at bounding box center [319, 80] width 327 height 21
click at [156, 67] on input "a. Check Sheet" at bounding box center [156, 64] width 0 height 7
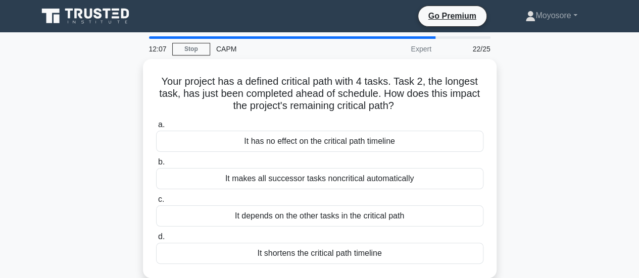
scroll to position [0, 0]
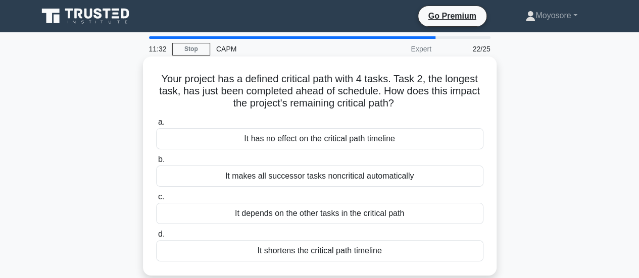
click at [305, 244] on div "It shortens the critical path timeline" at bounding box center [319, 250] width 327 height 21
click at [156, 238] on input "d. It shortens the critical path timeline" at bounding box center [156, 234] width 0 height 7
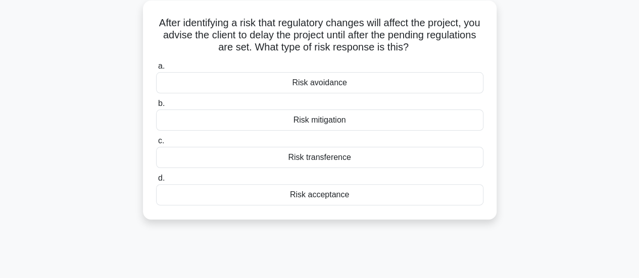
scroll to position [64, 0]
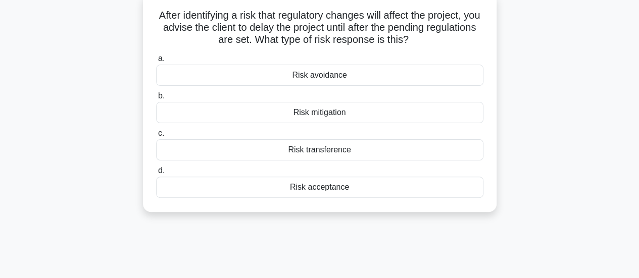
click at [357, 79] on div "Risk avoidance" at bounding box center [319, 75] width 327 height 21
click at [156, 62] on input "a. Risk avoidance" at bounding box center [156, 59] width 0 height 7
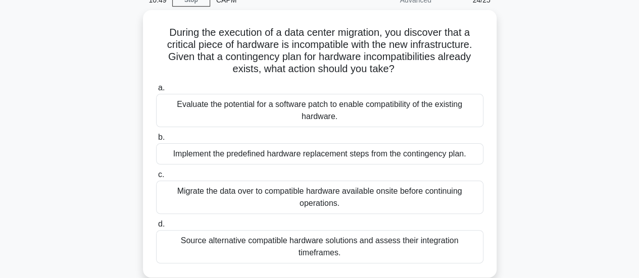
scroll to position [51, 0]
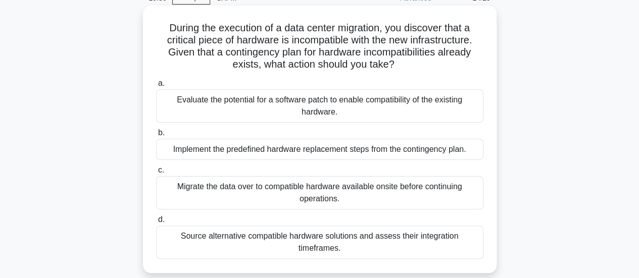
click at [420, 155] on div "Implement the predefined hardware replacement steps from the contingency plan." at bounding box center [319, 149] width 327 height 21
click at [156, 136] on input "b. Implement the predefined hardware replacement steps from the contingency pla…" at bounding box center [156, 133] width 0 height 7
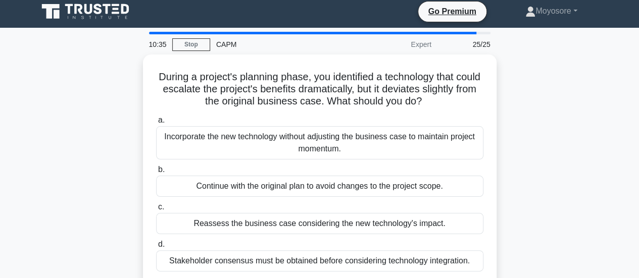
scroll to position [0, 0]
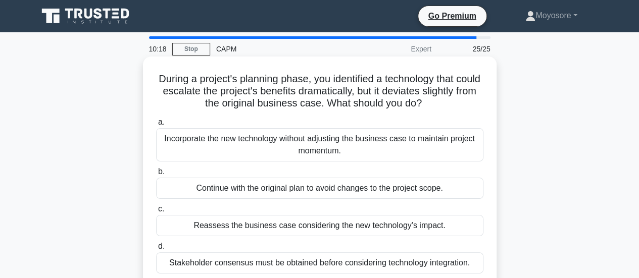
click at [398, 259] on div "Stakeholder consensus must be obtained before considering technology integratio…" at bounding box center [319, 262] width 327 height 21
click at [156, 250] on input "d. Stakeholder consensus must be obtained before considering technology integra…" at bounding box center [156, 246] width 0 height 7
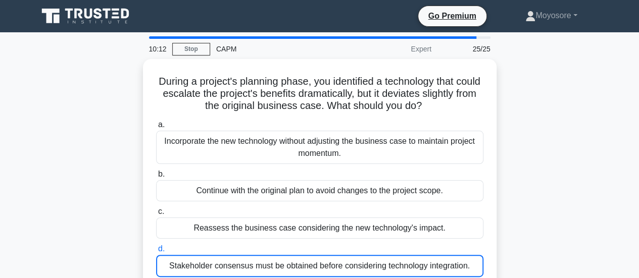
drag, startPoint x: 637, startPoint y: 68, endPoint x: 646, endPoint y: 72, distance: 9.7
click at [638, 72] on html "Go Premium Moyosore" at bounding box center [319, 272] width 639 height 545
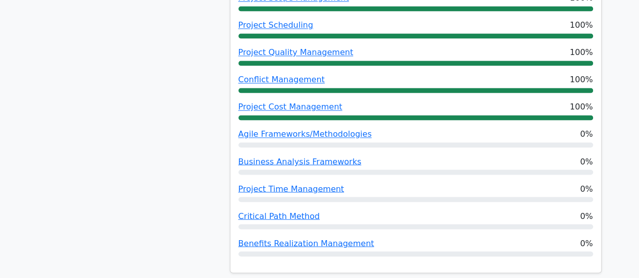
scroll to position [899, 0]
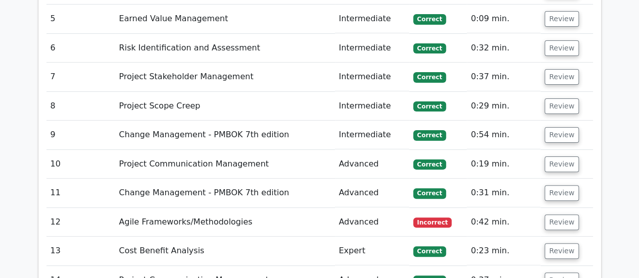
scroll to position [2020, 0]
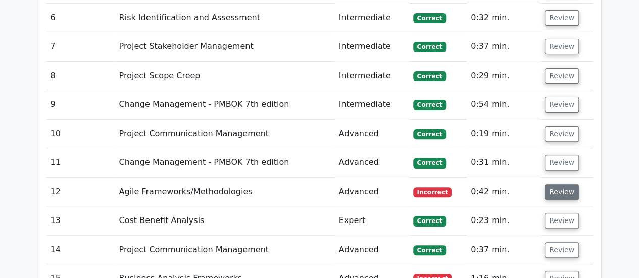
click at [560, 184] on button "Review" at bounding box center [561, 192] width 34 height 16
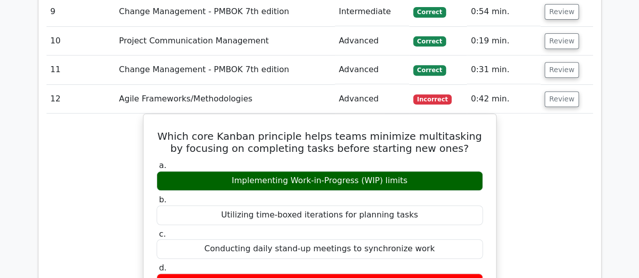
scroll to position [2124, 0]
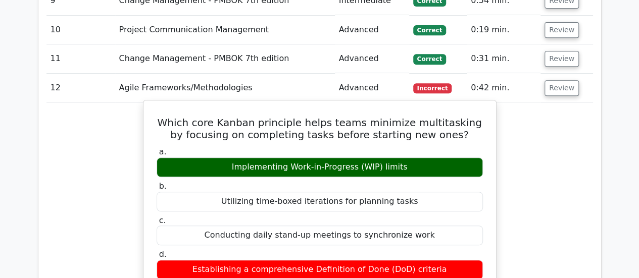
drag, startPoint x: 168, startPoint y: 43, endPoint x: 442, endPoint y: 191, distance: 311.7
copy div "Which core Kanban principle helps teams minimize multitasking by focusing on co…"
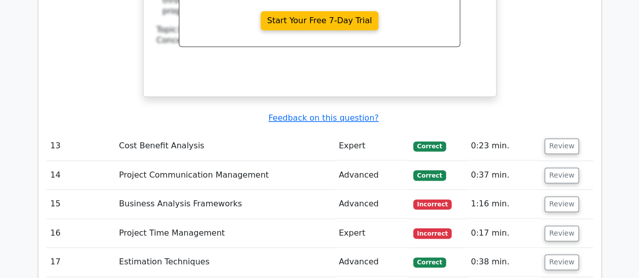
scroll to position [2509, 0]
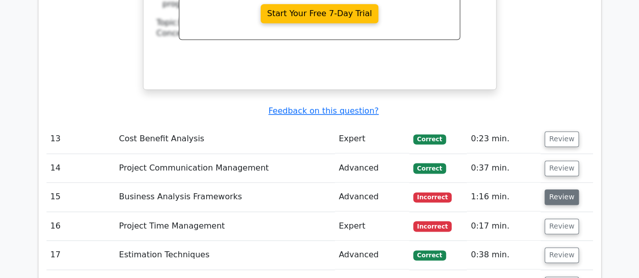
click at [556, 189] on button "Review" at bounding box center [561, 197] width 34 height 16
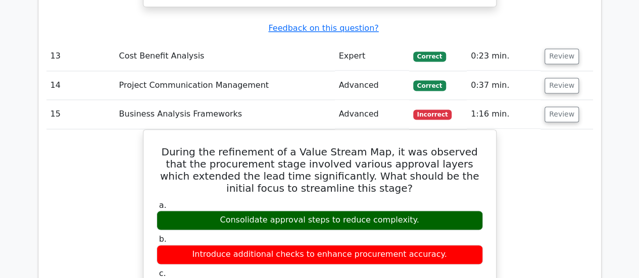
scroll to position [2584, 0]
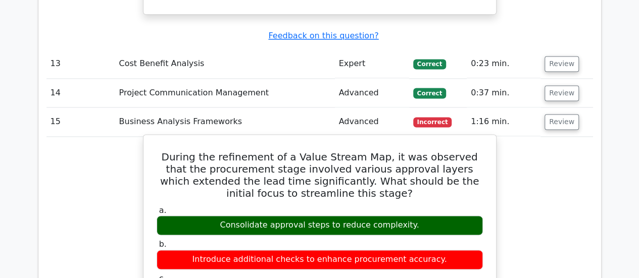
drag, startPoint x: 159, startPoint y: 79, endPoint x: 449, endPoint y: 244, distance: 334.1
copy div "During the refinement of a Value Stream Map, it was observed that the procureme…"
click at [359, 250] on div "Introduce additional checks to enhance procurement accuracy." at bounding box center [320, 260] width 326 height 20
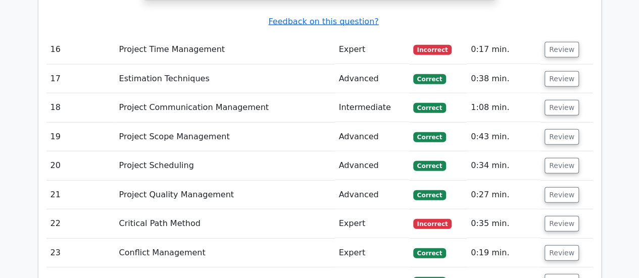
scroll to position [3149, 0]
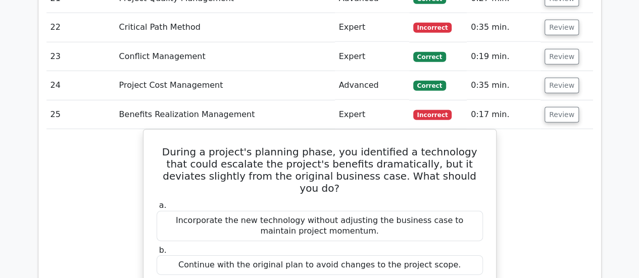
scroll to position [3362, 0]
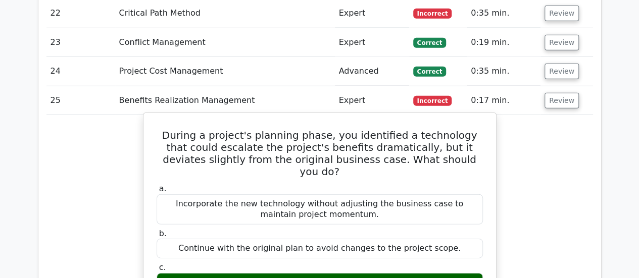
drag, startPoint x: 168, startPoint y: 31, endPoint x: 479, endPoint y: 199, distance: 354.2
copy div "During a project's planning phase, you identified a technology that could escal…"
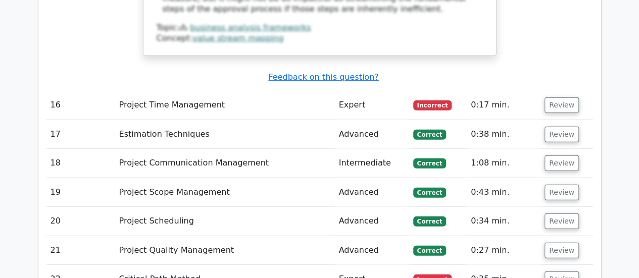
scroll to position [3133, 0]
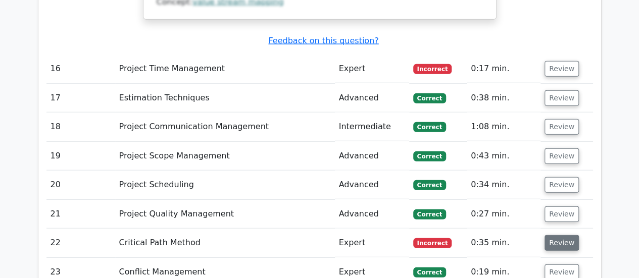
click at [558, 235] on button "Review" at bounding box center [561, 243] width 34 height 16
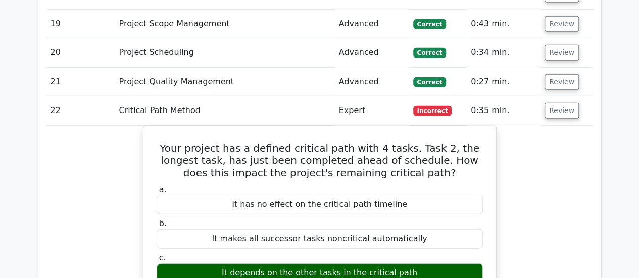
scroll to position [3274, 0]
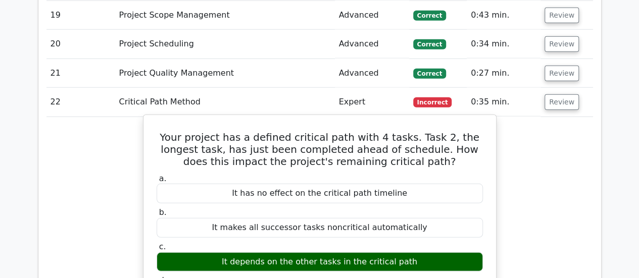
drag, startPoint x: 155, startPoint y: 32, endPoint x: 408, endPoint y: 186, distance: 296.8
copy div "Your project has a defined critical path with 4 tasks. Task 2, the longest task…"
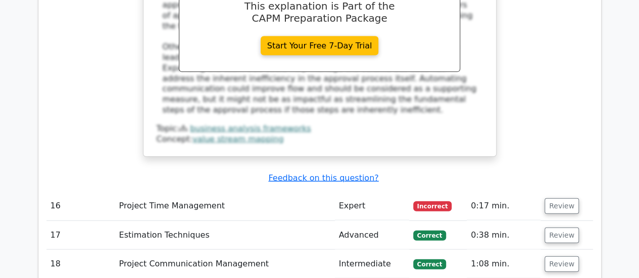
scroll to position [2991, 0]
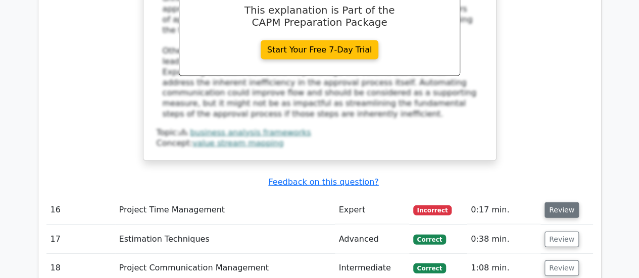
click at [554, 202] on button "Review" at bounding box center [561, 210] width 34 height 16
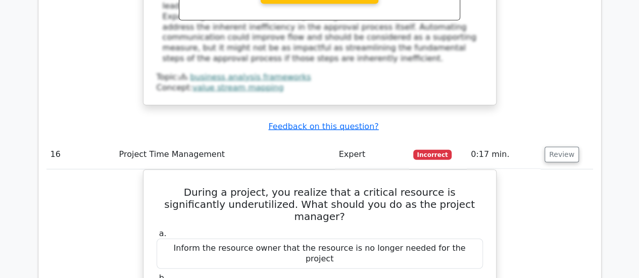
scroll to position [3070, 0]
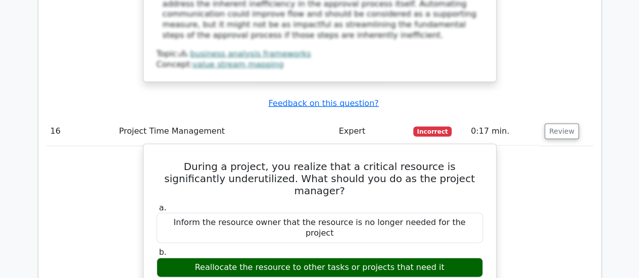
drag, startPoint x: 166, startPoint y: 65, endPoint x: 477, endPoint y: 216, distance: 346.1
copy div "During a project, you realize that a critical resource is significantly underut…"
